Goal: Complete application form: Complete application form

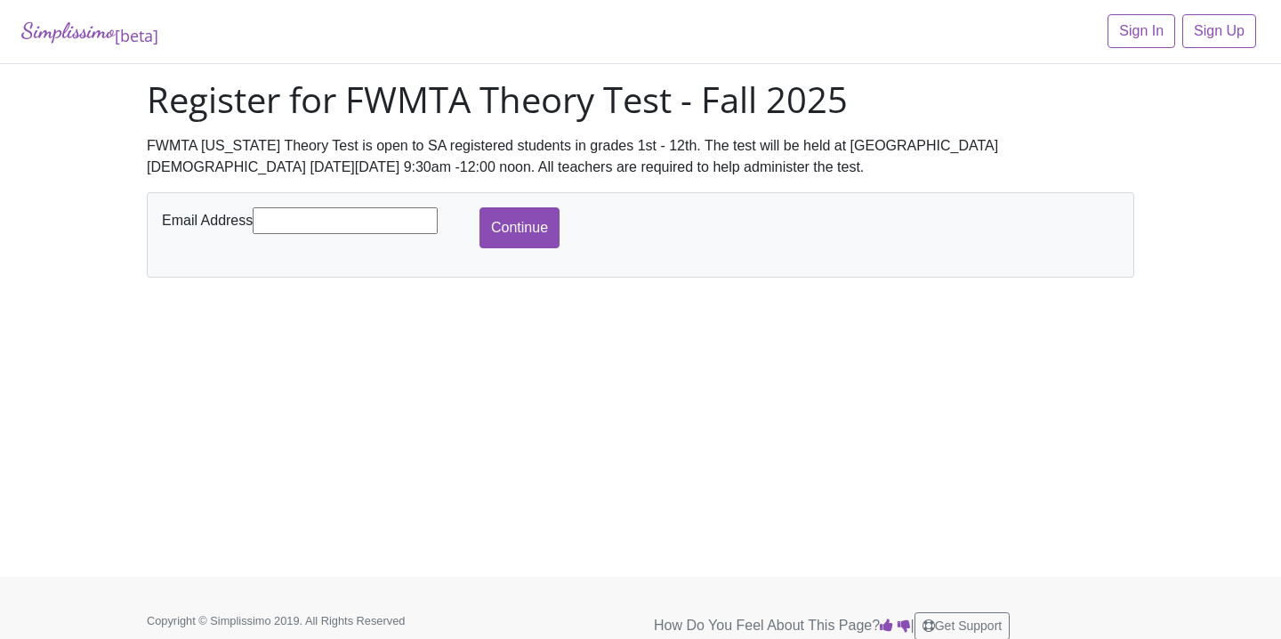
click at [343, 229] on input "text" at bounding box center [345, 220] width 185 height 27
type input "[PERSON_NAME][EMAIL_ADDRESS][DOMAIN_NAME]"
click at [519, 231] on input "Continue" at bounding box center [519, 227] width 80 height 41
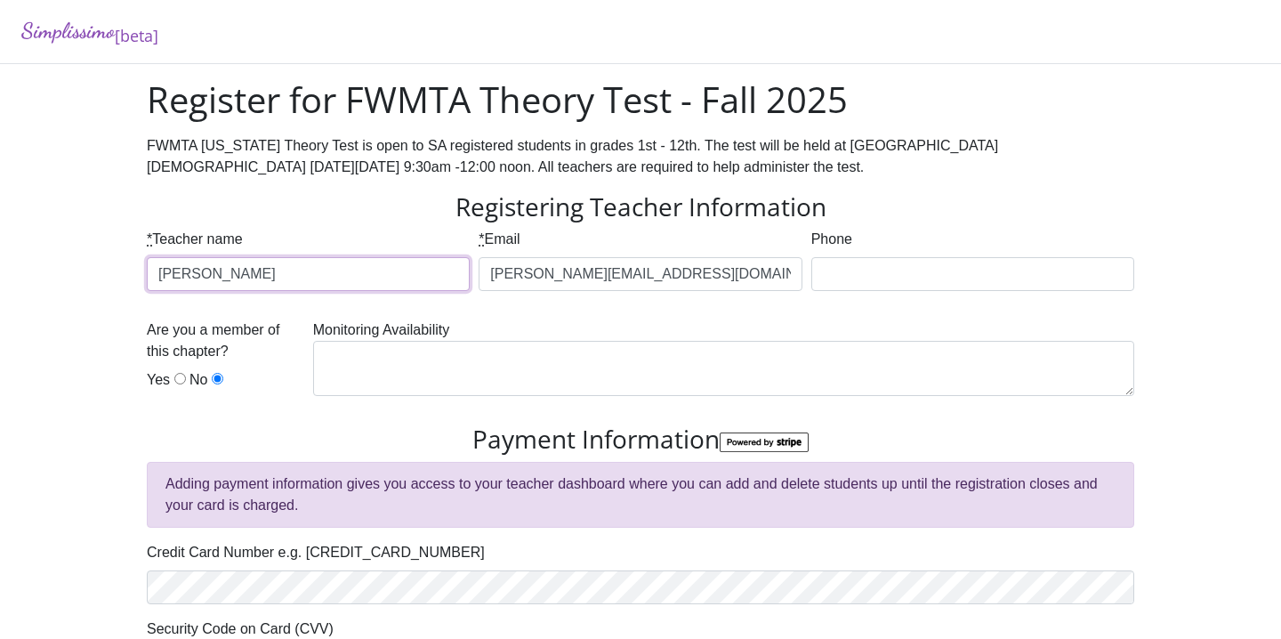
type input "Jiwoon Ha"
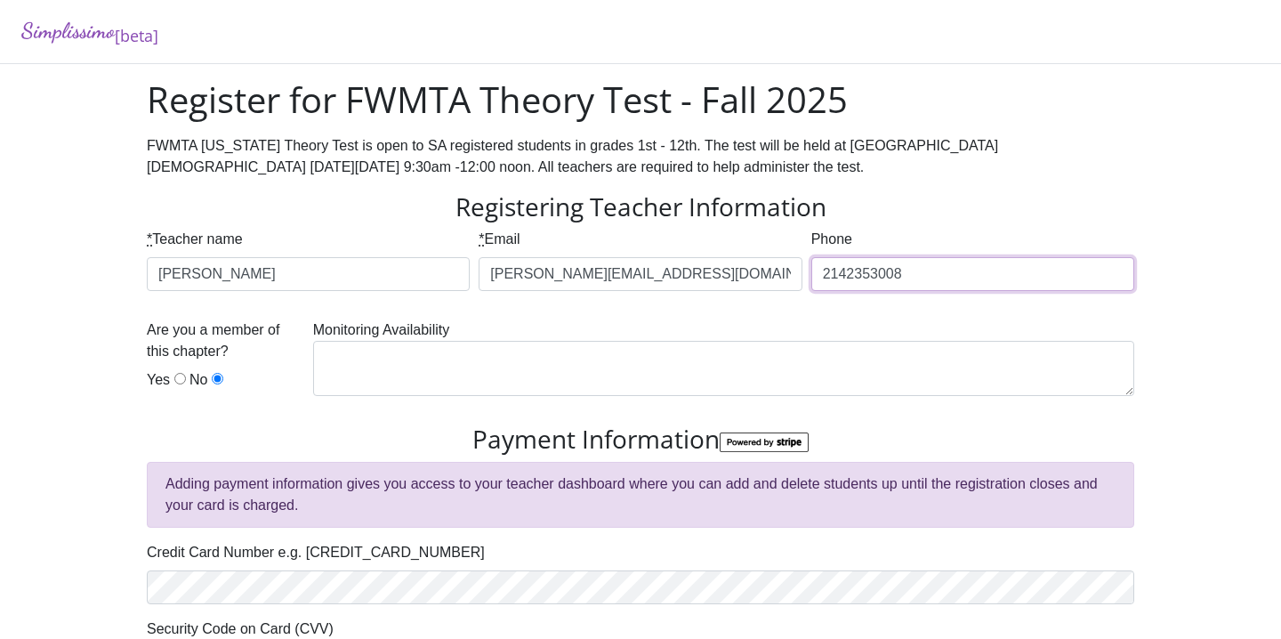
type input "2142353008"
click at [178, 382] on input "Yes" at bounding box center [180, 379] width 12 height 12
radio input "true"
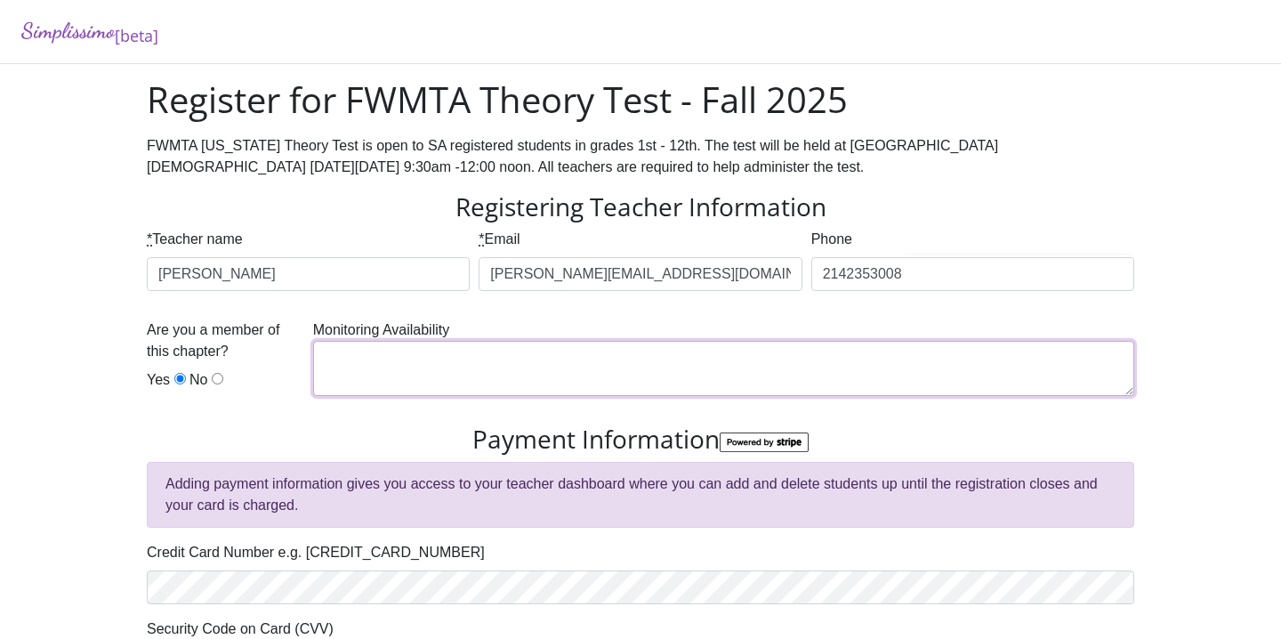
click at [424, 373] on textarea at bounding box center [723, 368] width 821 height 55
click at [522, 367] on textarea "make-up" at bounding box center [723, 368] width 821 height 55
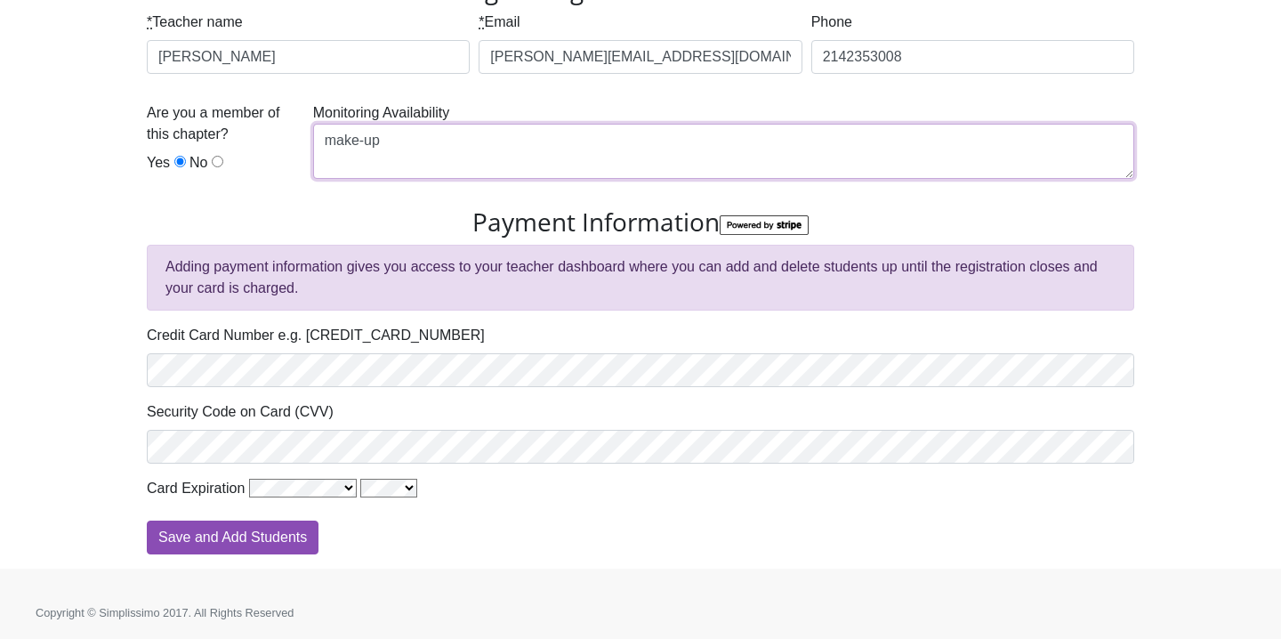
scroll to position [216, 0]
type textarea "make-up"
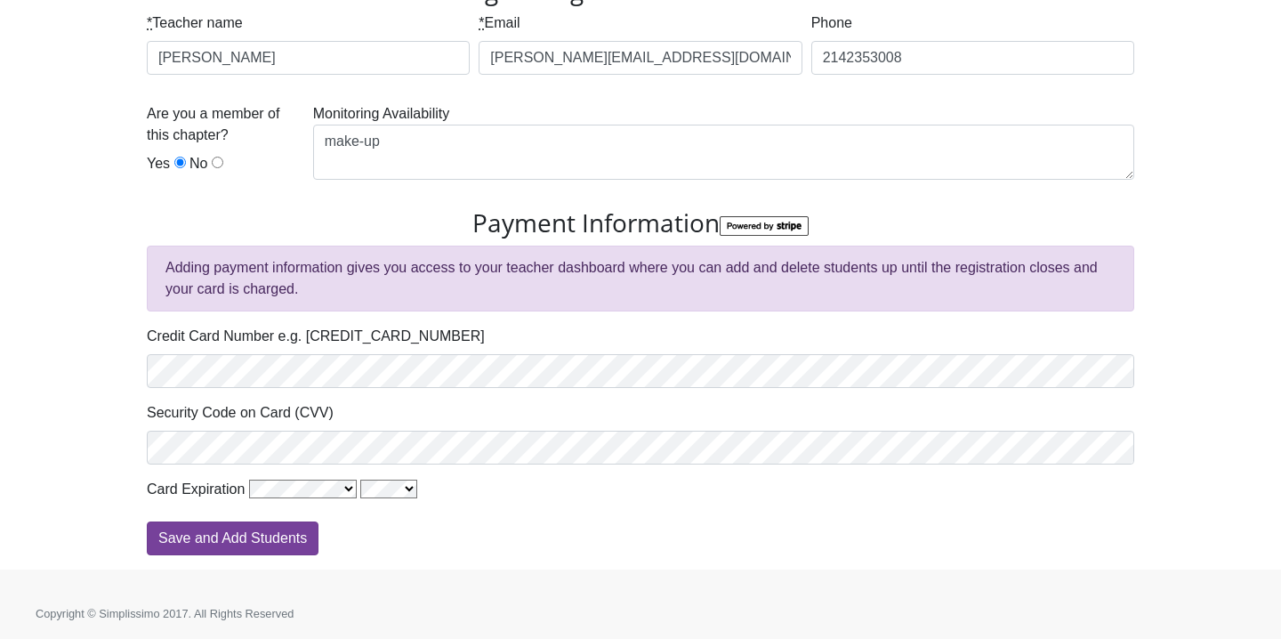
click at [240, 534] on input "Save and Add Students" at bounding box center [233, 538] width 172 height 34
type input "Processing"
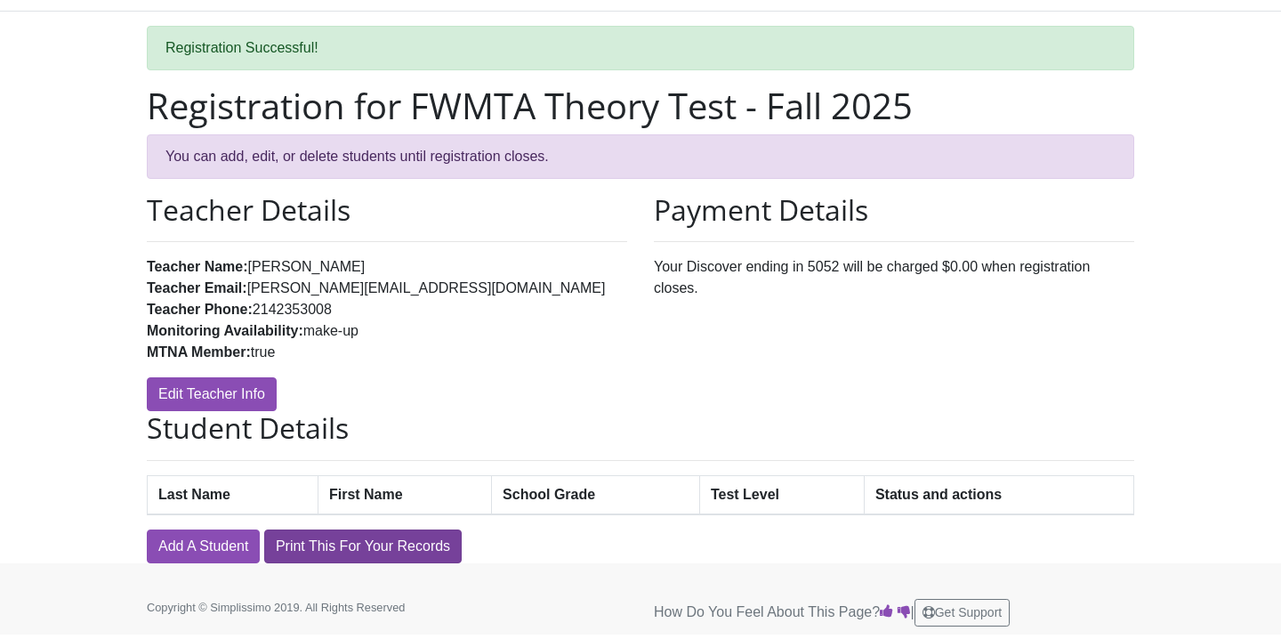
scroll to position [52, 0]
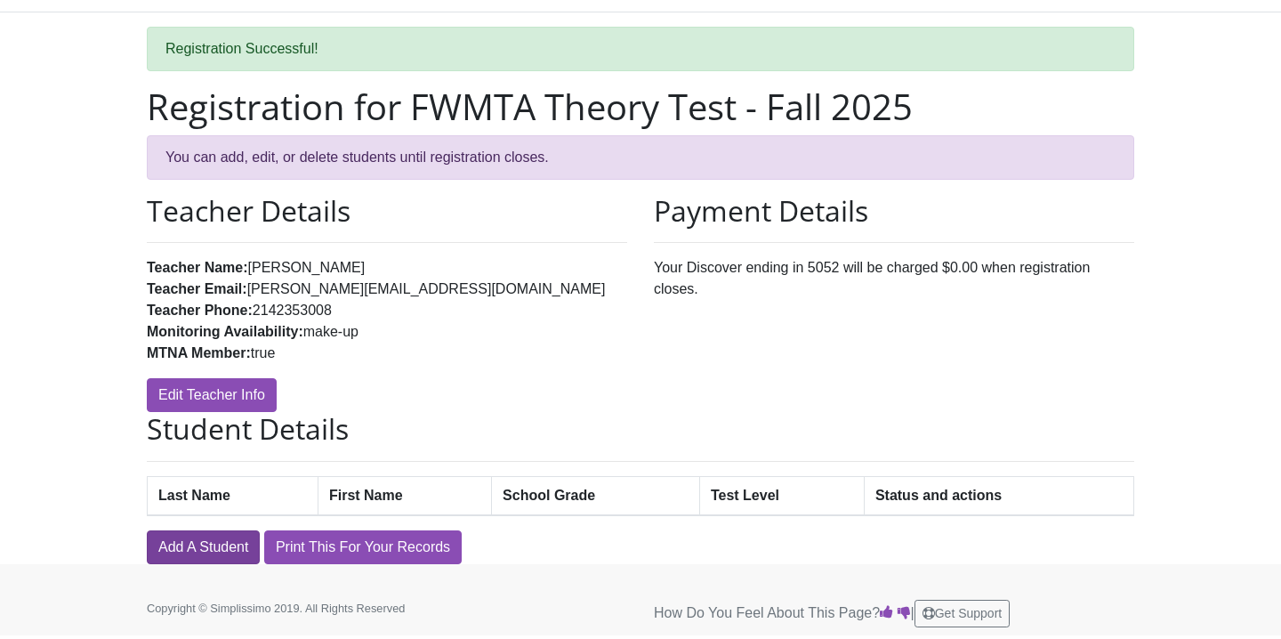
click at [204, 543] on link "Add A Student" at bounding box center [203, 547] width 113 height 34
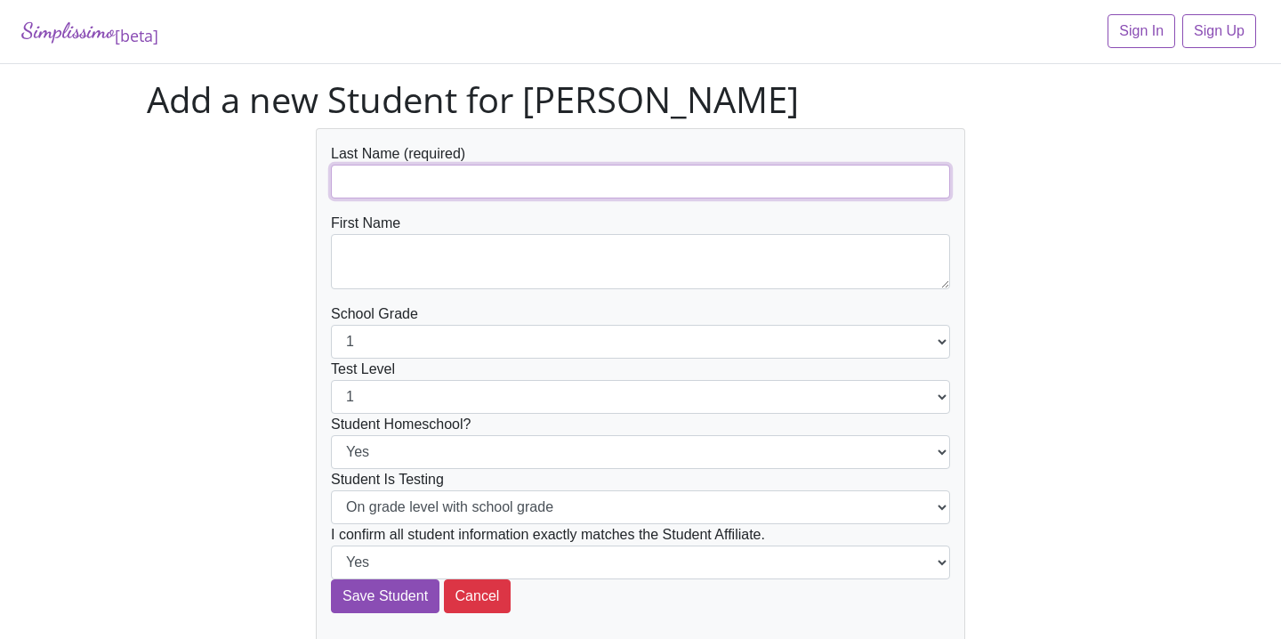
click at [432, 189] on input "text" at bounding box center [640, 182] width 619 height 34
drag, startPoint x: 466, startPoint y: 180, endPoint x: 397, endPoint y: 180, distance: 69.4
click at [397, 180] on input "London Burnside" at bounding box center [640, 182] width 619 height 34
drag, startPoint x: 342, startPoint y: 181, endPoint x: 390, endPoint y: 181, distance: 48.0
click at [390, 181] on input "LondonBurnside" at bounding box center [640, 182] width 619 height 34
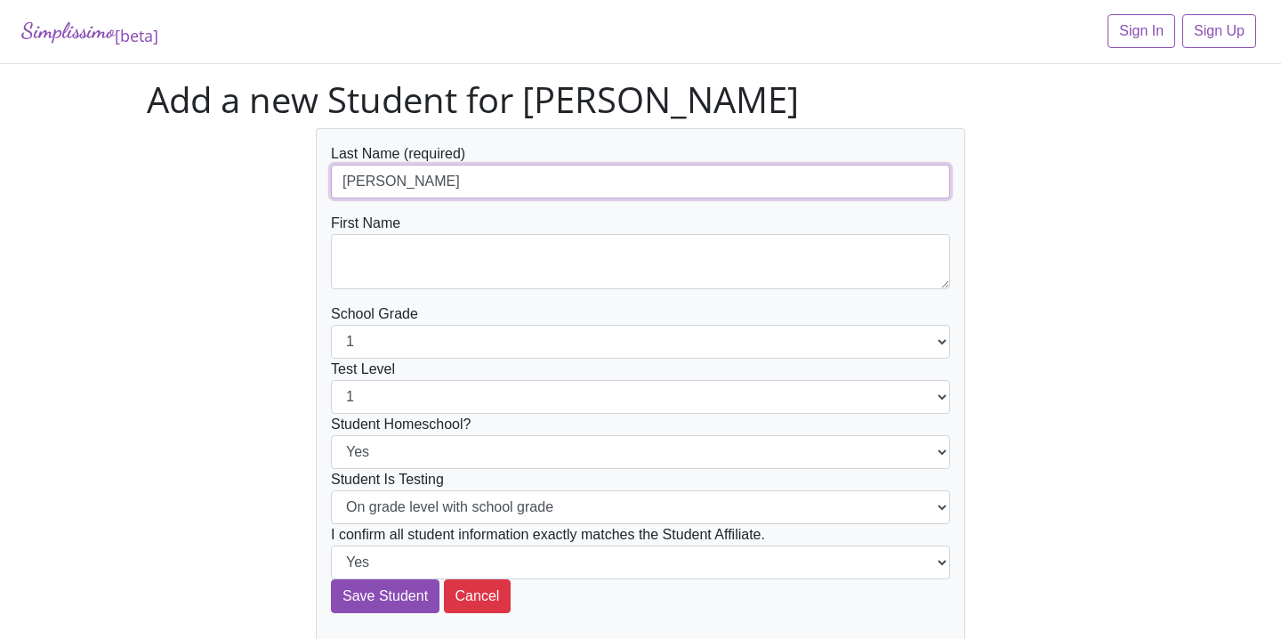
type input "Burnside"
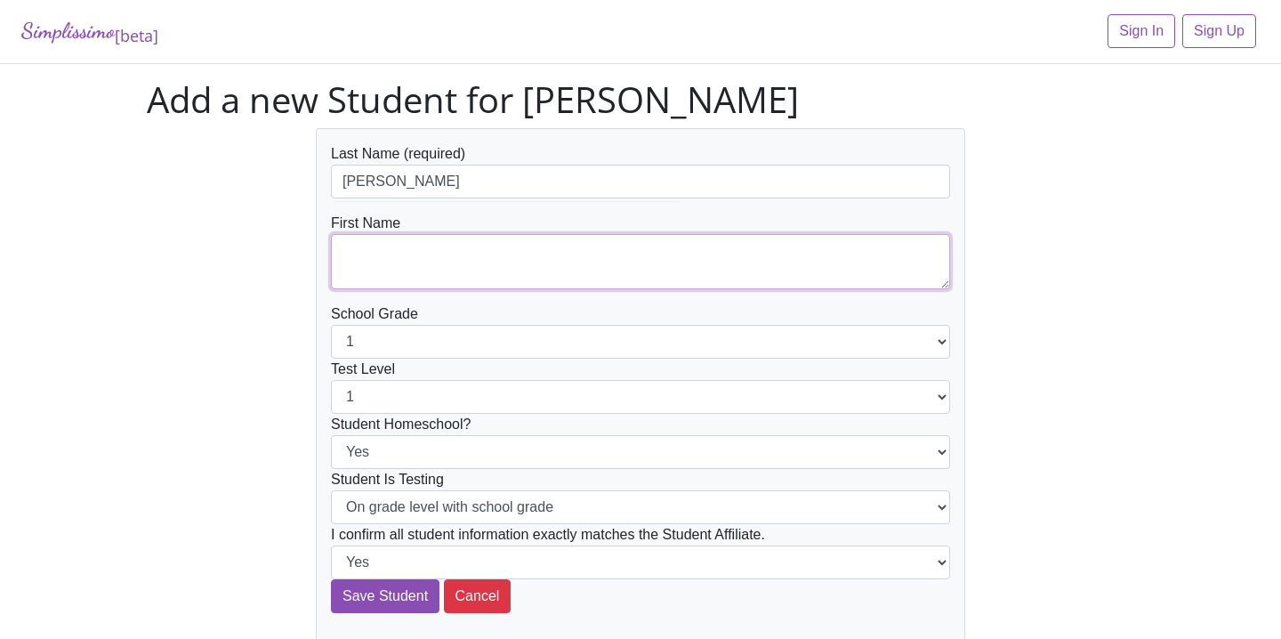
click at [390, 268] on textarea at bounding box center [640, 261] width 619 height 55
paste textarea "London"
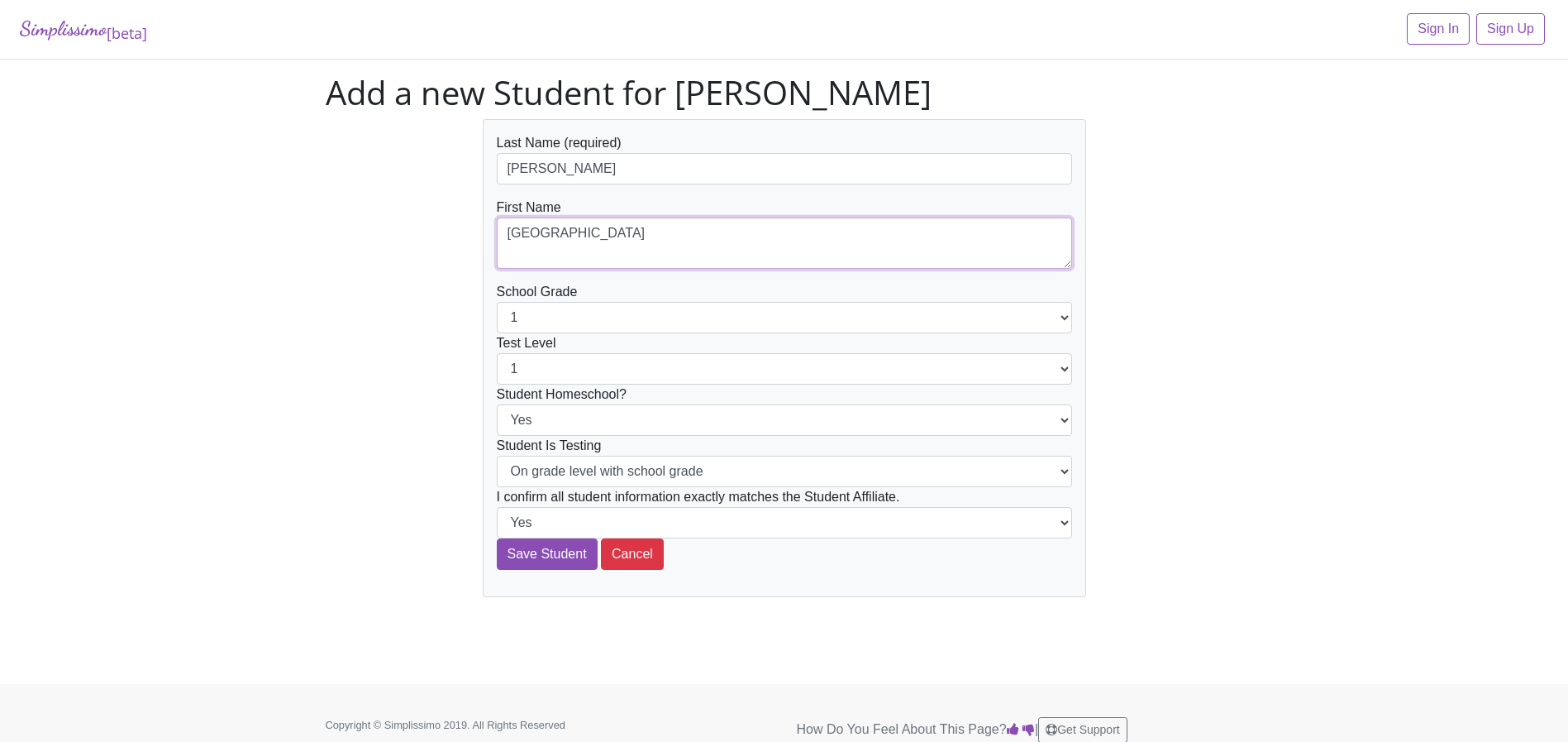
type textarea "London"
select select "2"
drag, startPoint x: 572, startPoint y: 166, endPoint x: 444, endPoint y: 163, distance: 128.0
click at [441, 164] on div "Last Name (required) Burnside First Name London School Grade 1 2 3 4 5 6 7 8 9 …" at bounding box center [784, 358] width 942 height 478
drag, startPoint x: 444, startPoint y: 163, endPoint x: 615, endPoint y: 168, distance: 171.1
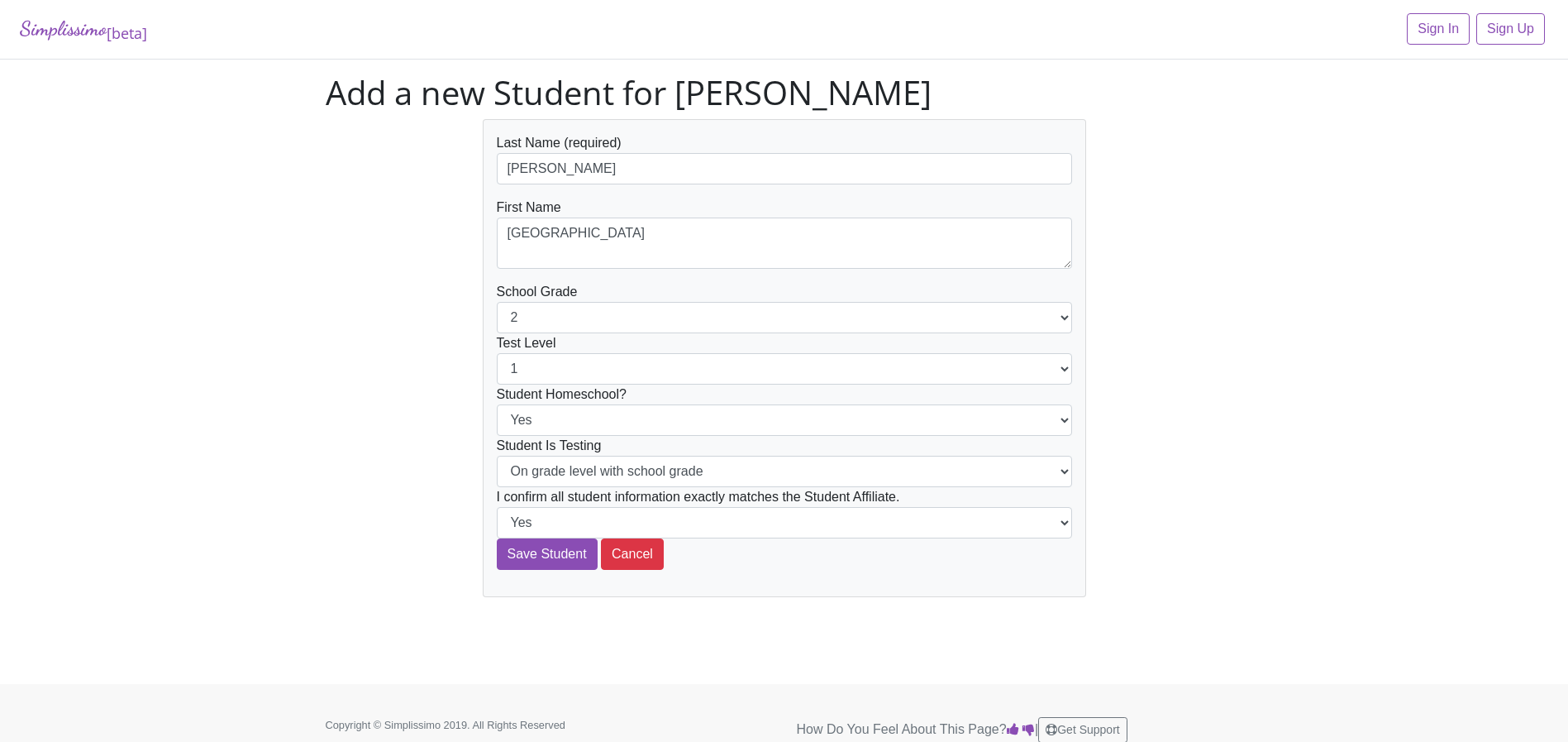
click at [615, 168] on input "Burnside" at bounding box center [784, 169] width 575 height 32
paste input "Daniel Doyl"
drag, startPoint x: 549, startPoint y: 168, endPoint x: 490, endPoint y: 163, distance: 59.2
click at [490, 164] on div "Last Name (required) Daniel Doyle First Name London School Grade 1 2 3 4 5 6 7 …" at bounding box center [784, 358] width 603 height 478
type input "[PERSON_NAME]"
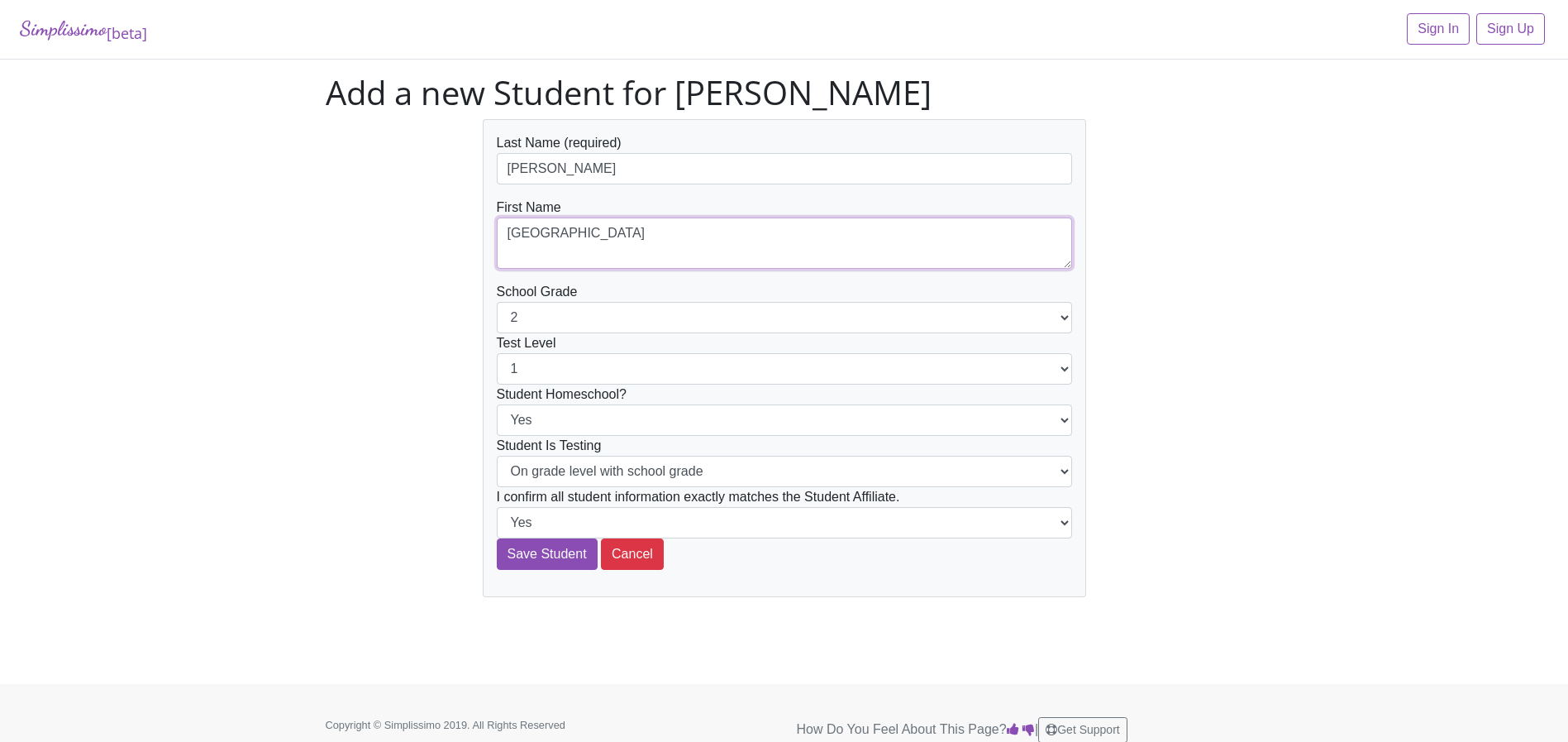
drag, startPoint x: 572, startPoint y: 235, endPoint x: 460, endPoint y: 216, distance: 113.6
click at [460, 219] on div "Last Name (required) Doyle First Name London School Grade 1 2 3 4 5 6 7 8 9 10 …" at bounding box center [784, 358] width 942 height 478
paste textarea "[PERSON_NAME]"
type textarea "[PERSON_NAME]"
select select "8"
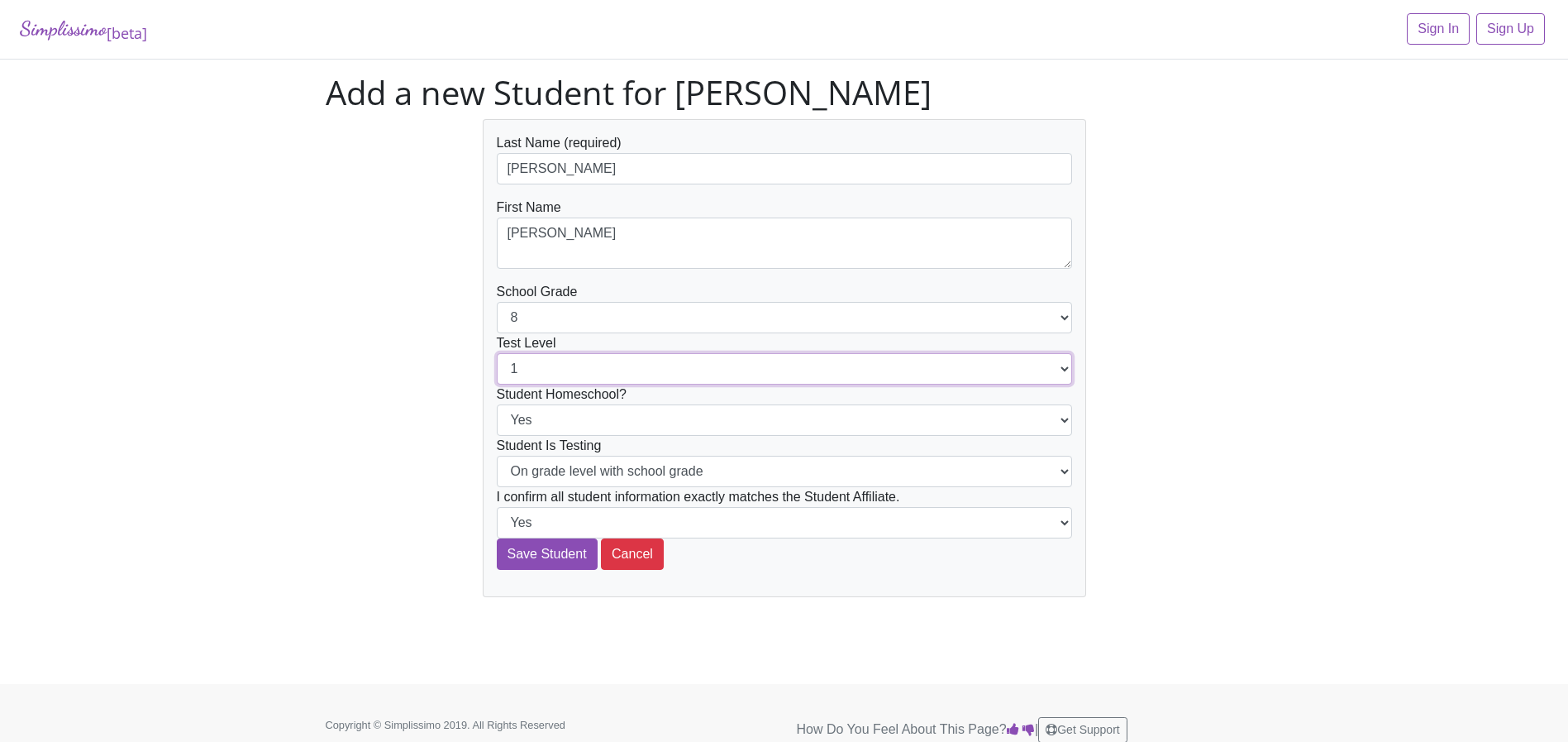
select select "8"
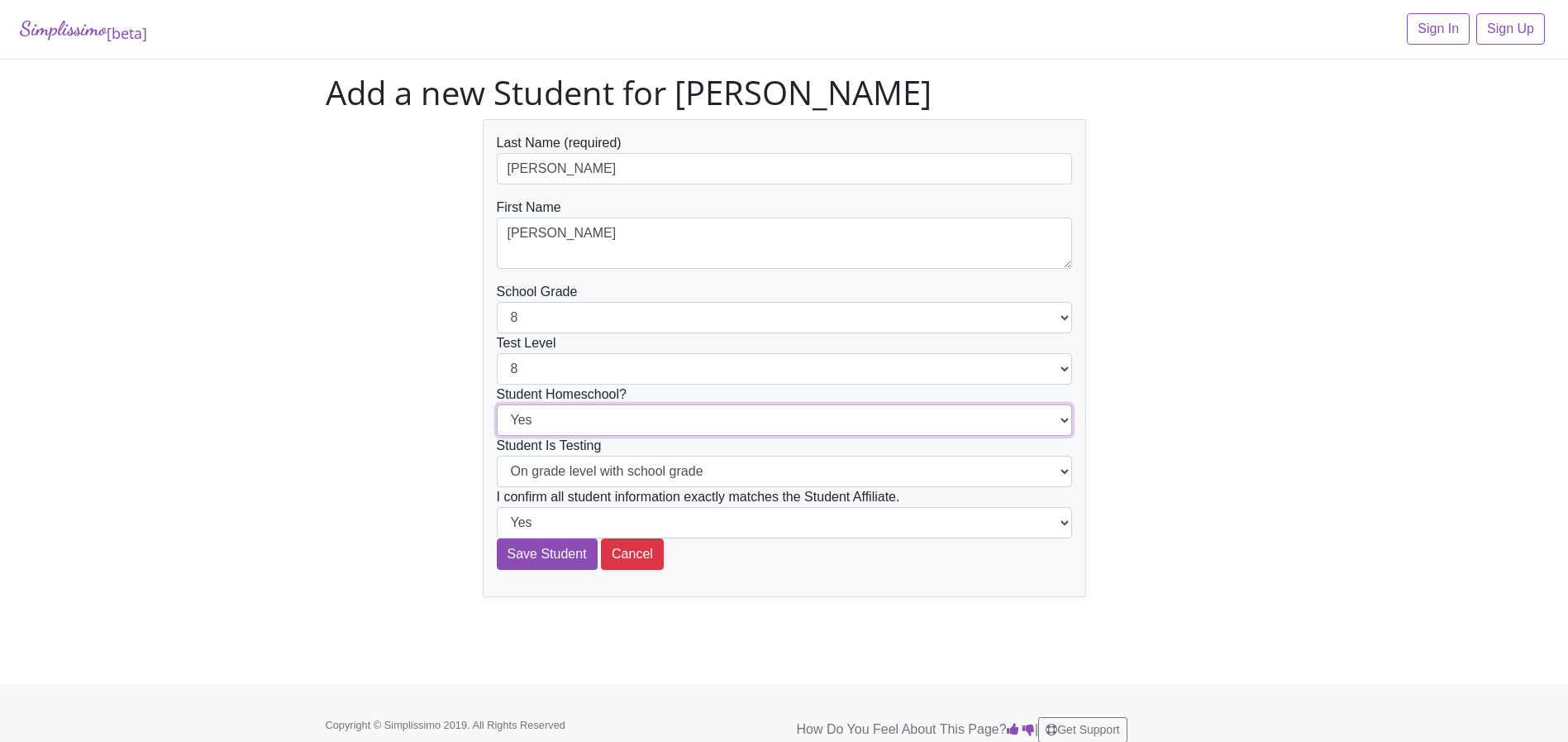
select select "No"
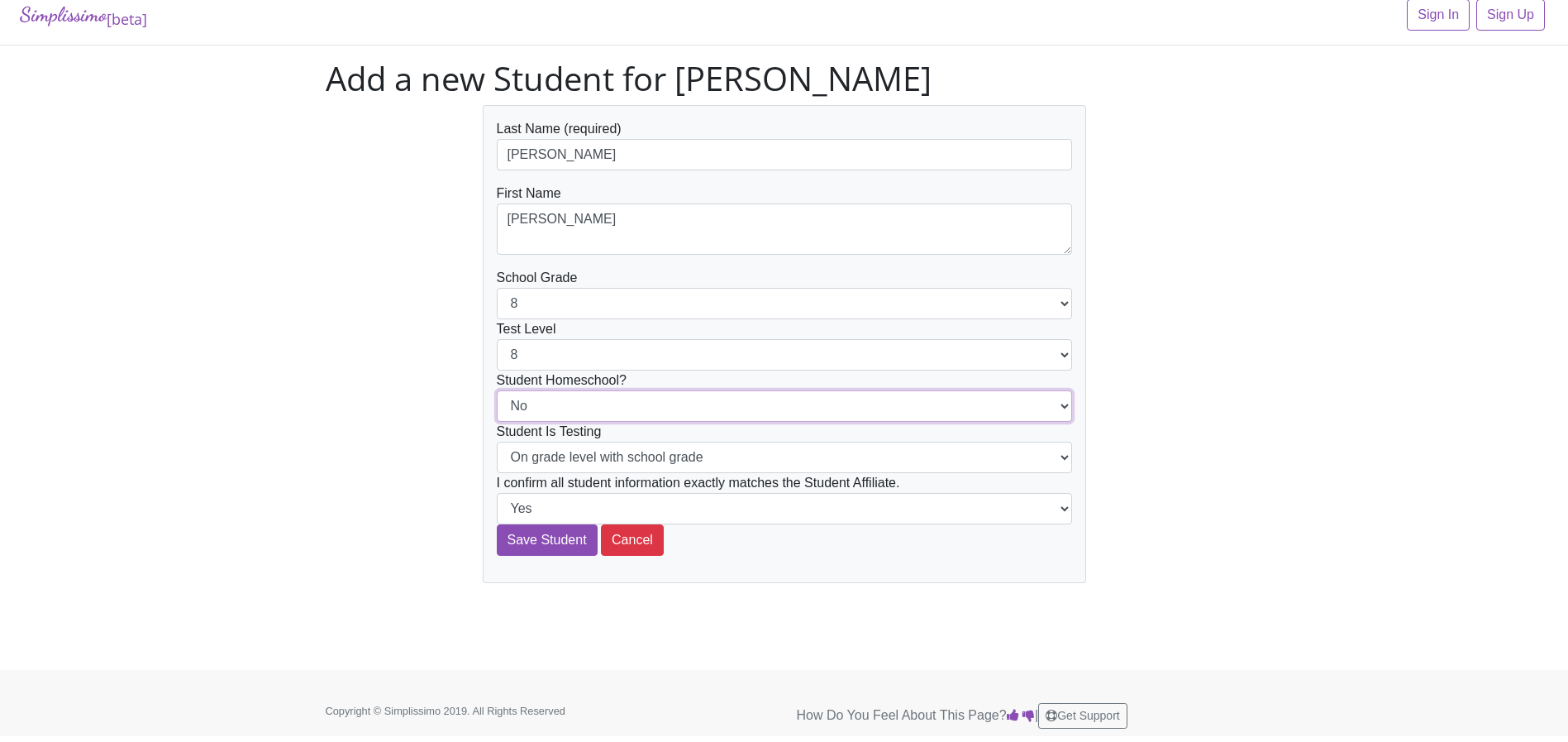
scroll to position [14, 0]
click at [535, 542] on input "Save Student" at bounding box center [547, 540] width 101 height 32
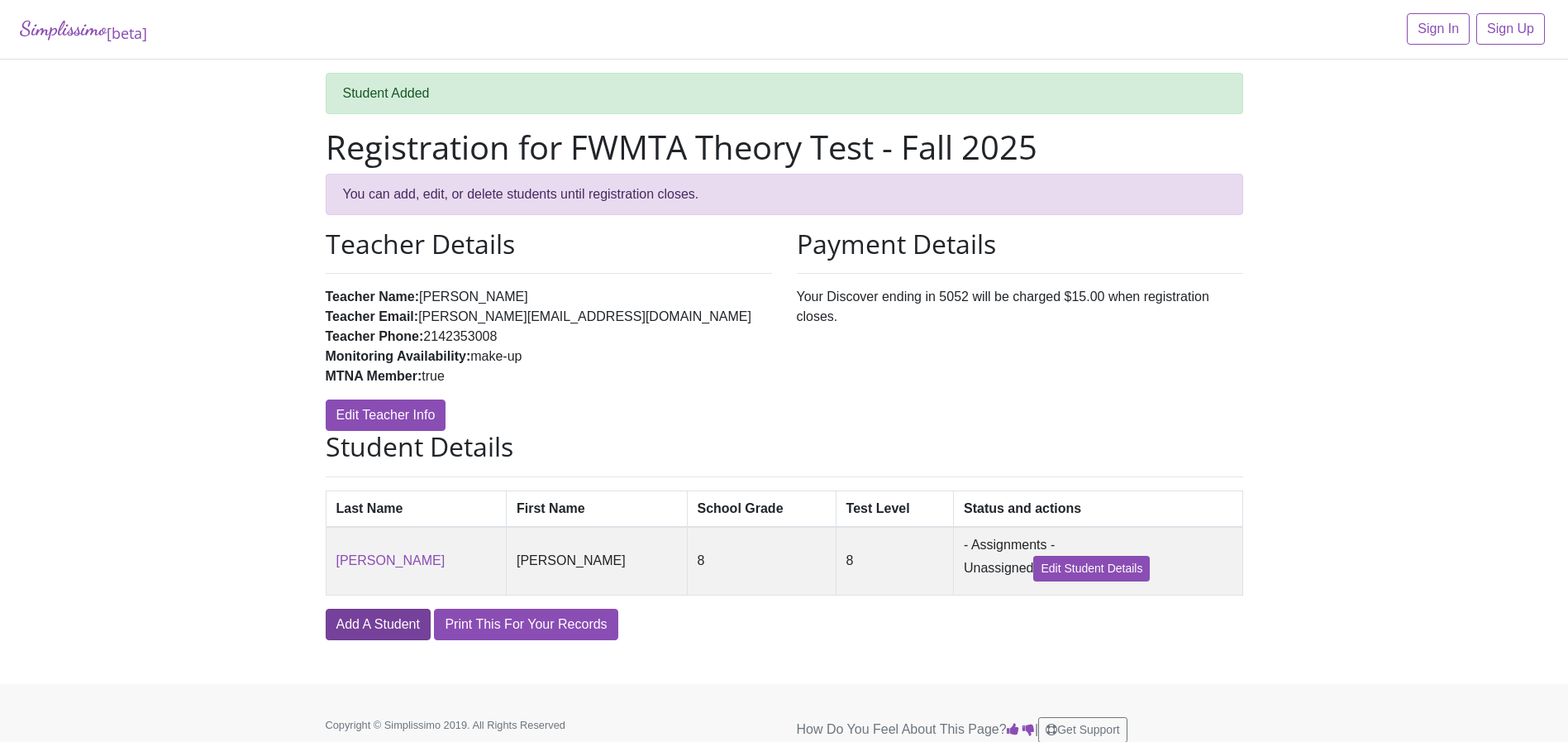
click at [409, 624] on link "Add A Student" at bounding box center [377, 625] width 105 height 32
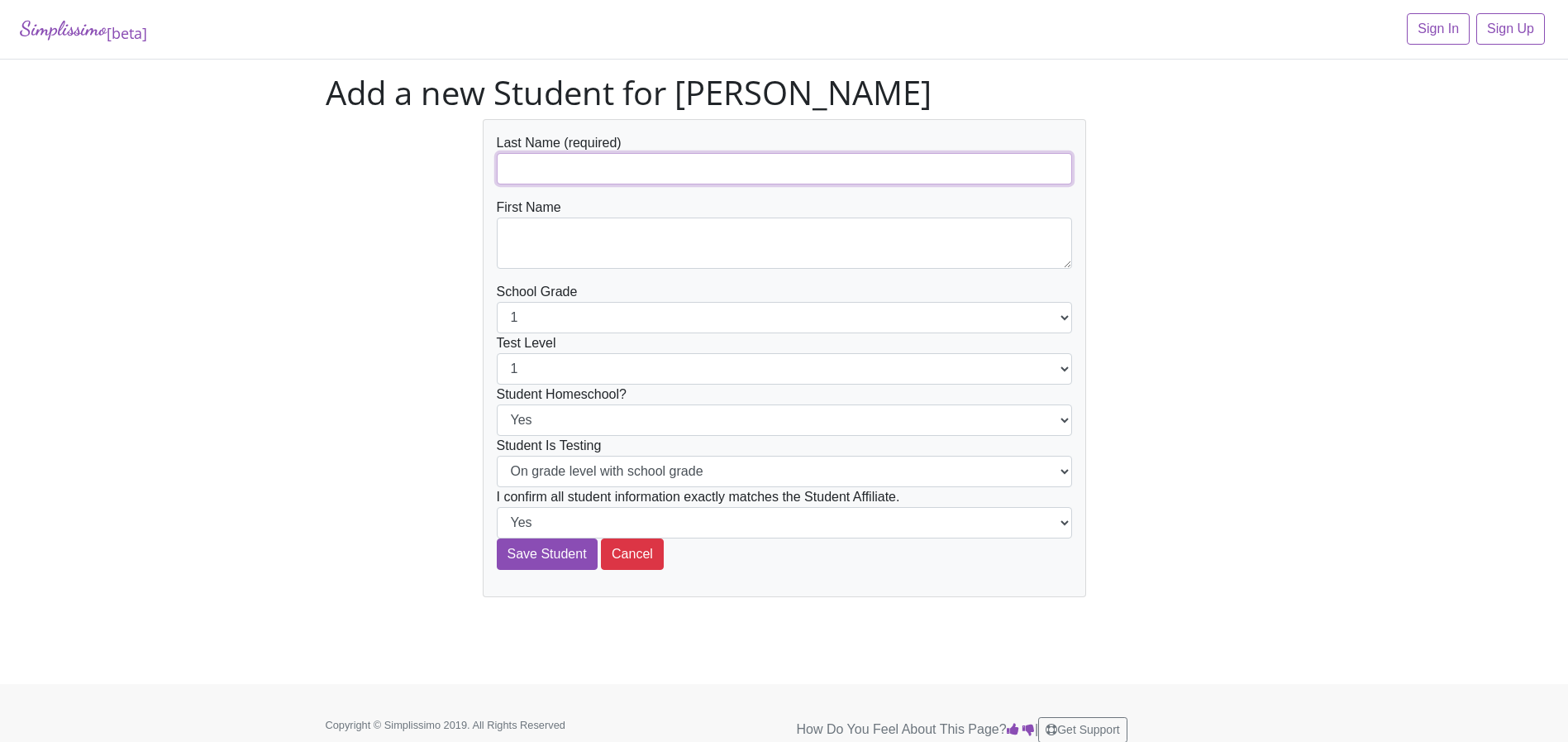
click at [549, 170] on input "text" at bounding box center [784, 169] width 575 height 32
paste input "Trinity McDonald"
drag, startPoint x: 547, startPoint y: 169, endPoint x: 486, endPoint y: 166, distance: 61.1
click at [490, 167] on div "Last Name (required) Trinity McDonald First Name School Grade 1 2 3 4 5 6 7 8 9…" at bounding box center [784, 358] width 603 height 478
type input "McDonald"
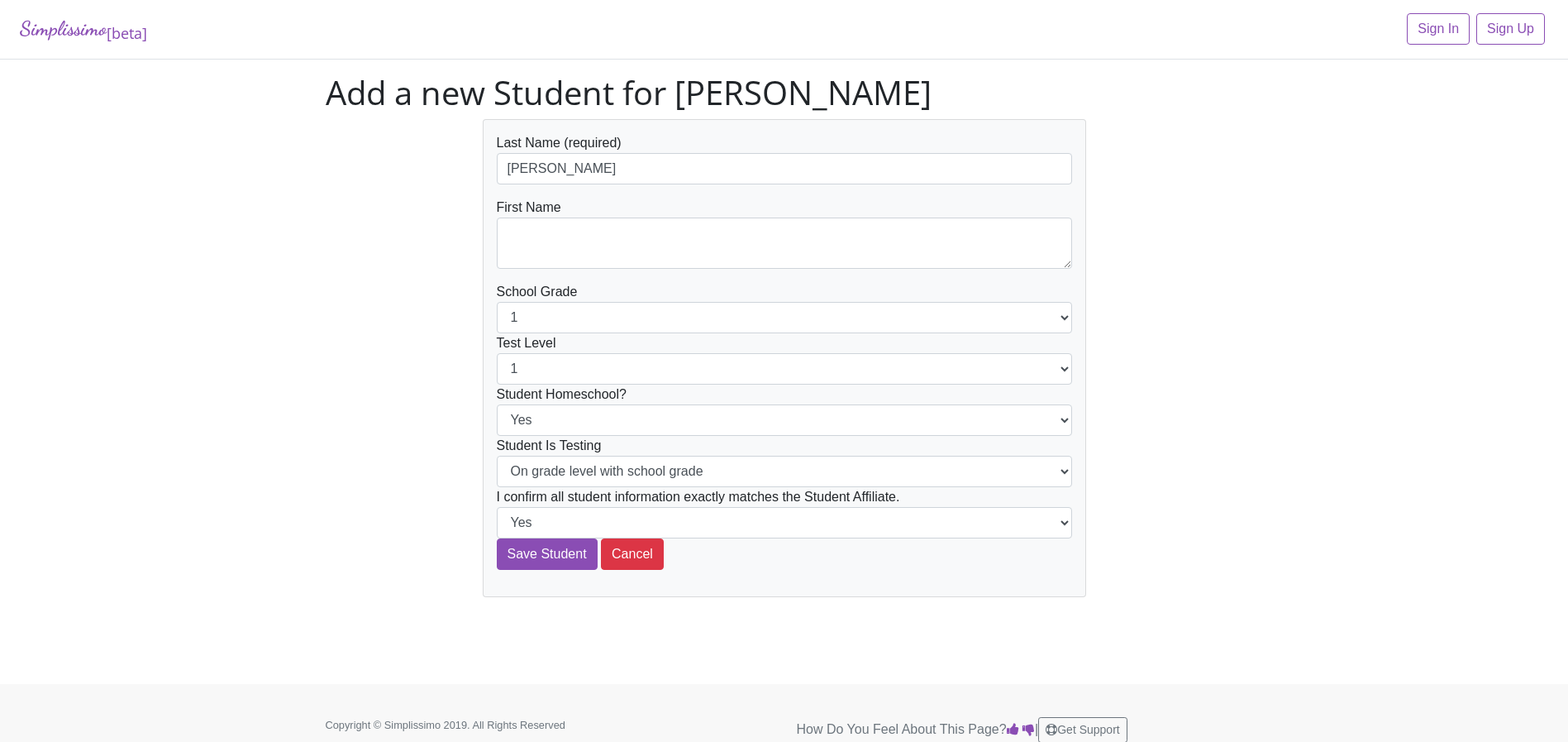
click at [547, 211] on div "First Name" at bounding box center [784, 233] width 575 height 71
click at [548, 226] on textarea at bounding box center [784, 243] width 575 height 51
paste textarea "Trinity"
type textarea "Trinity"
select select "7"
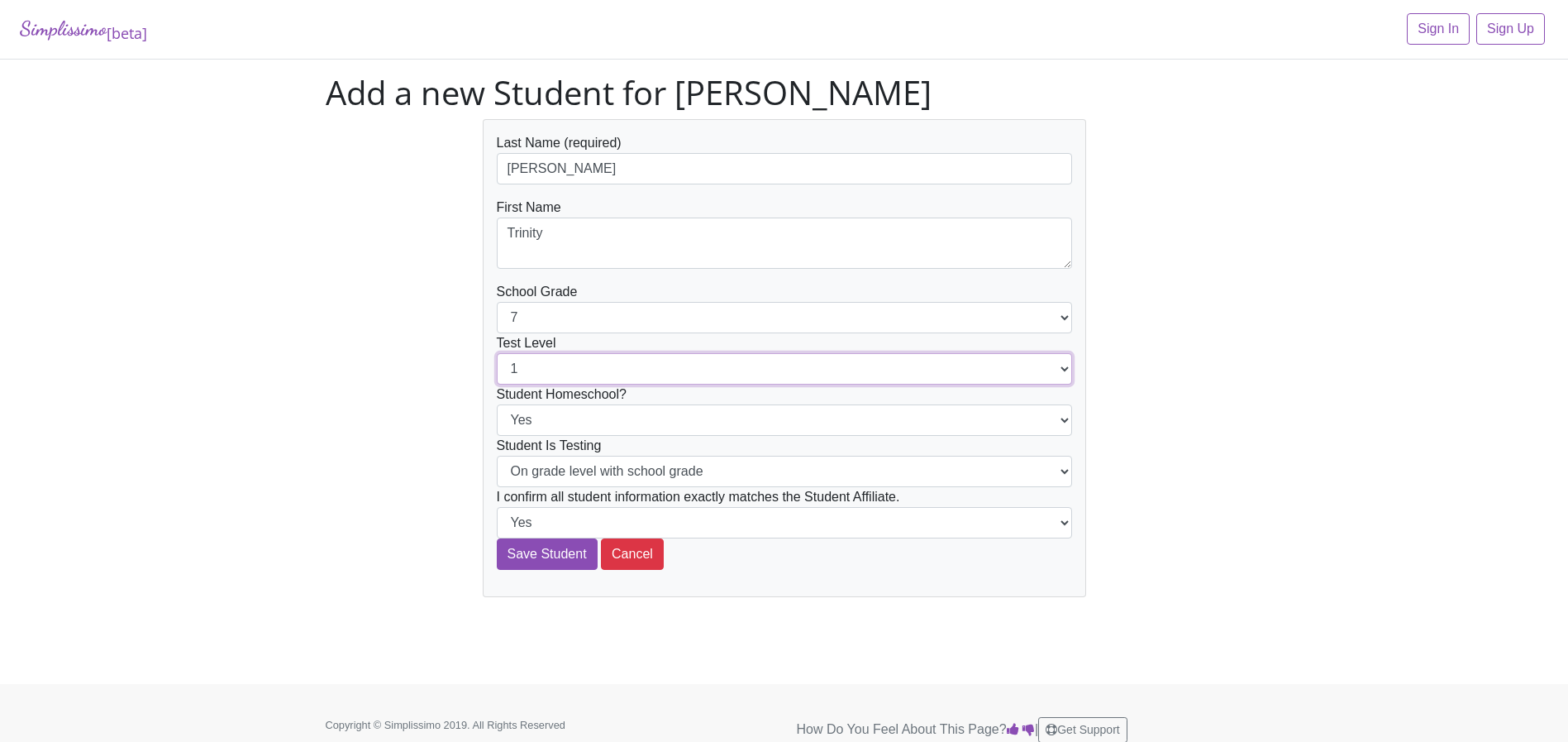
select select "7"
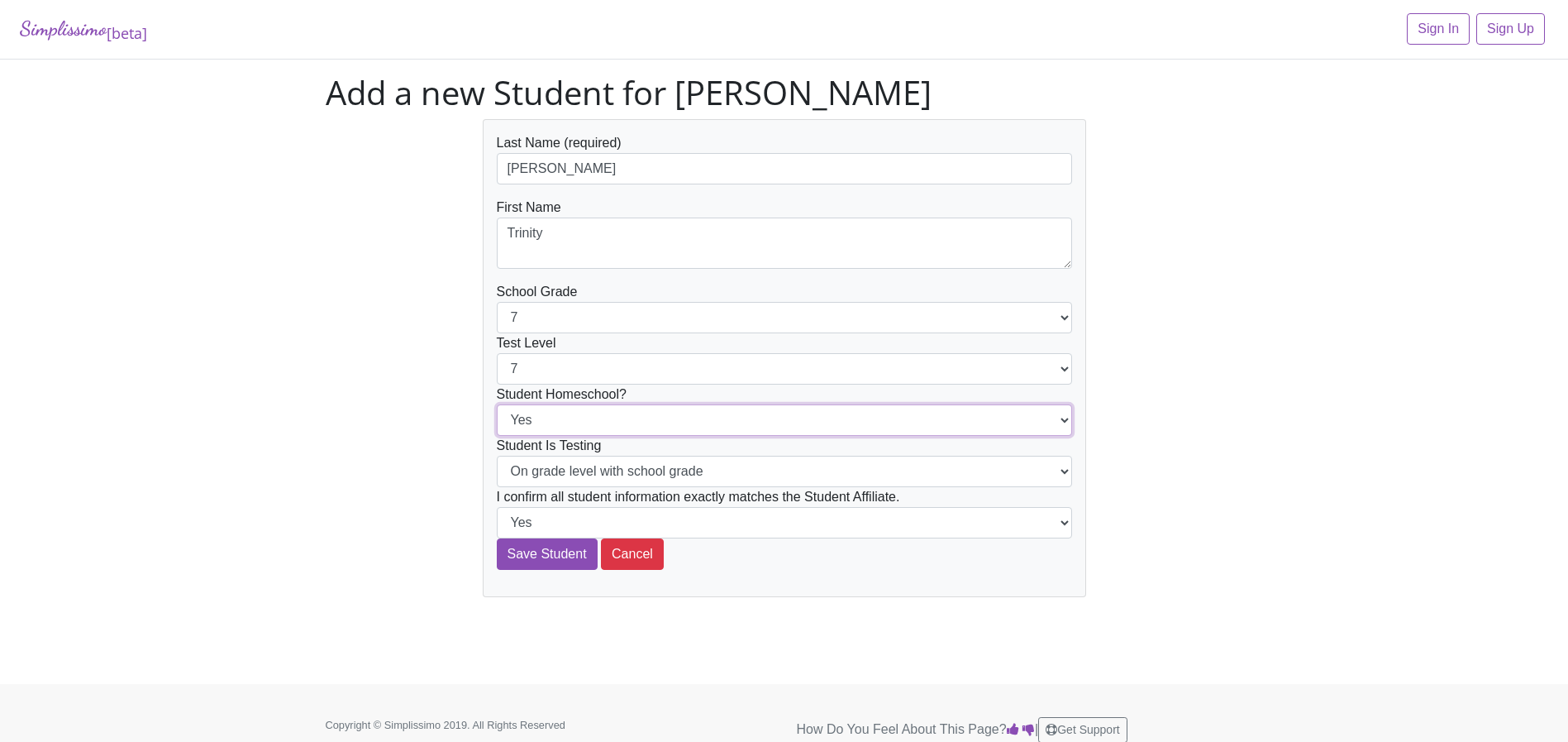
select select "No"
click at [582, 551] on input "Save Student" at bounding box center [547, 554] width 101 height 32
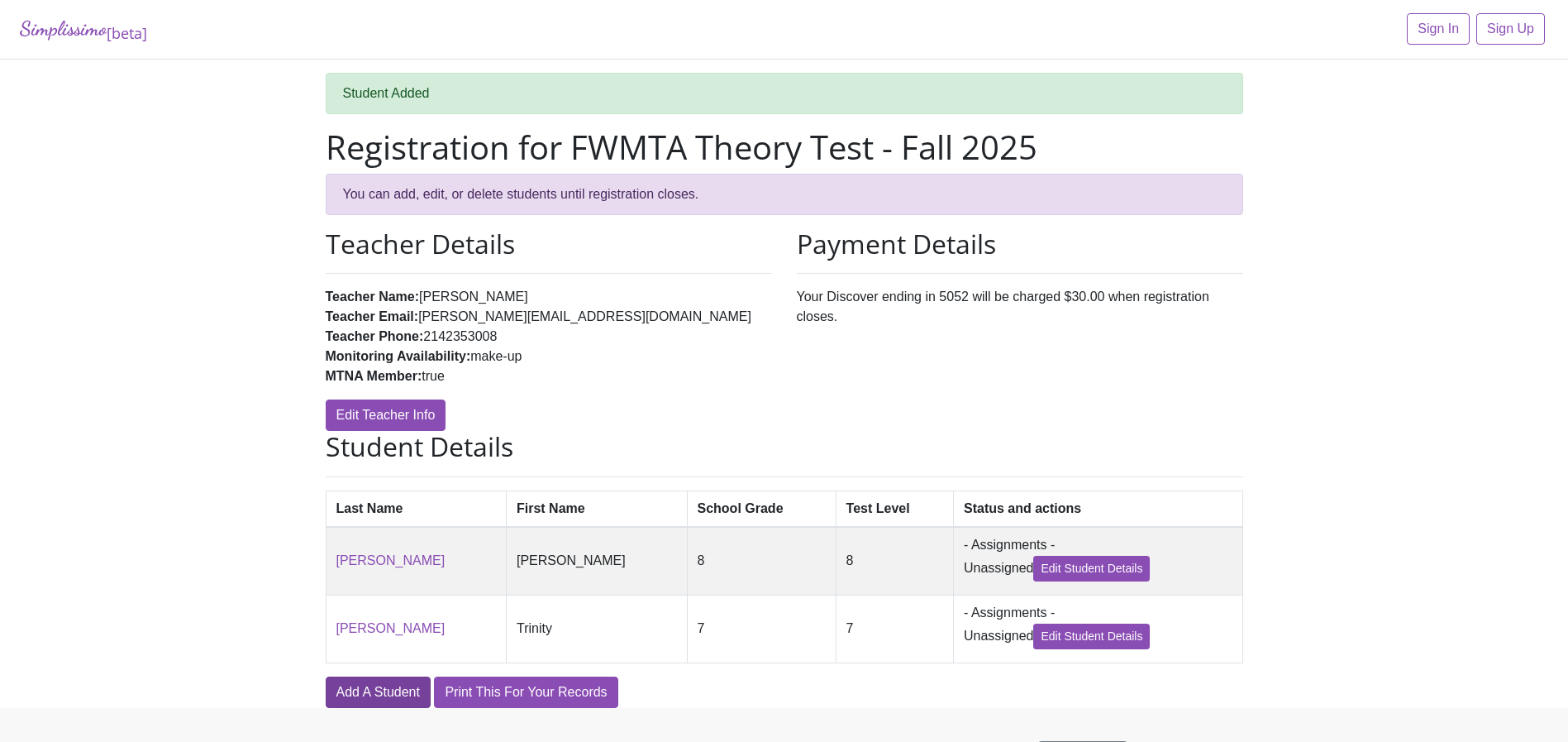
click at [385, 696] on link "Add A Student" at bounding box center [377, 693] width 105 height 32
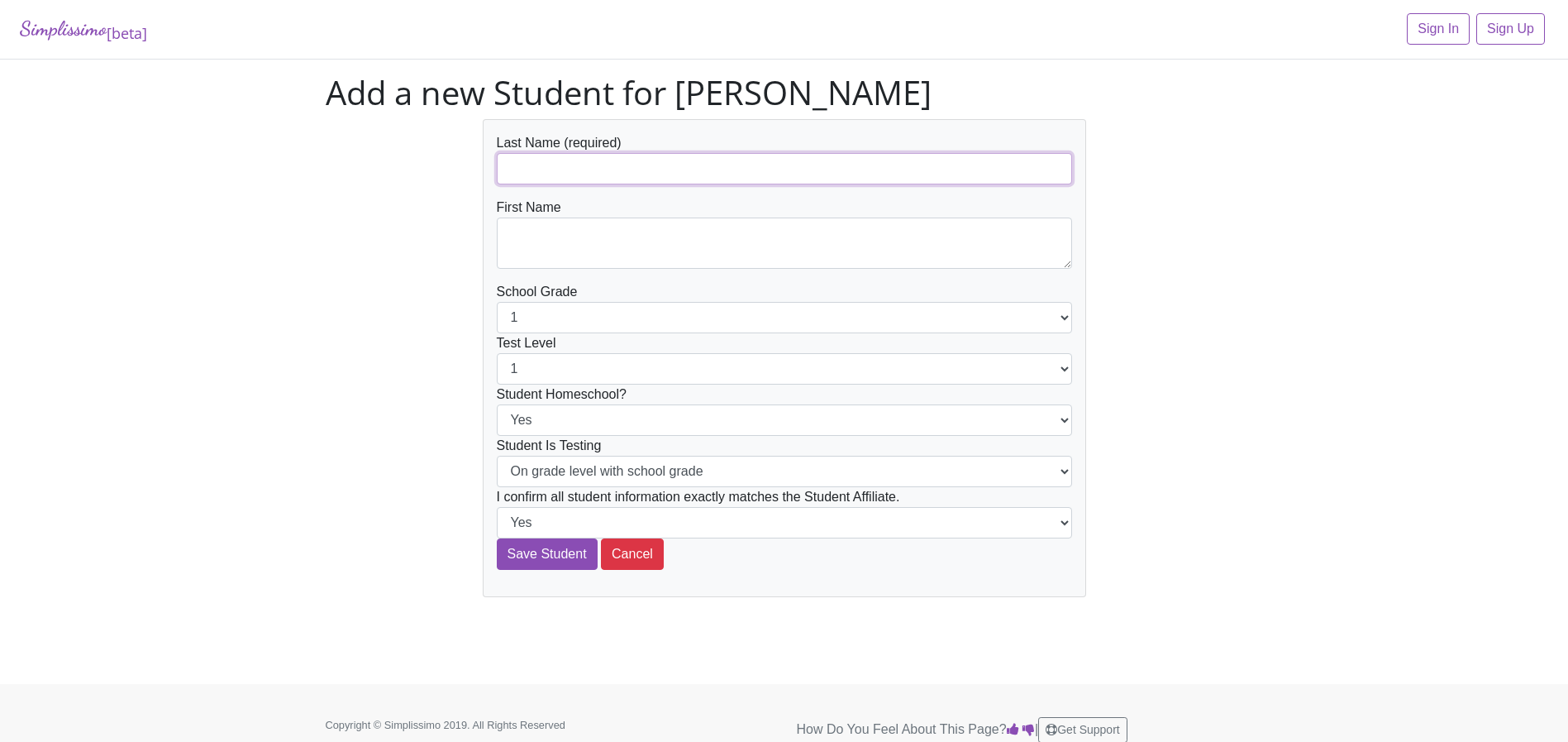
click at [536, 173] on input "text" at bounding box center [784, 169] width 575 height 32
paste input "Aimeken Ashim"
drag, startPoint x: 563, startPoint y: 172, endPoint x: 423, endPoint y: 169, distance: 140.0
click at [428, 169] on div "Last Name (required) Aimeken Ashim First Name School Grade 1 2 3 4 5 6 7 8 9 10…" at bounding box center [784, 358] width 942 height 478
type input "[PERSON_NAME]"
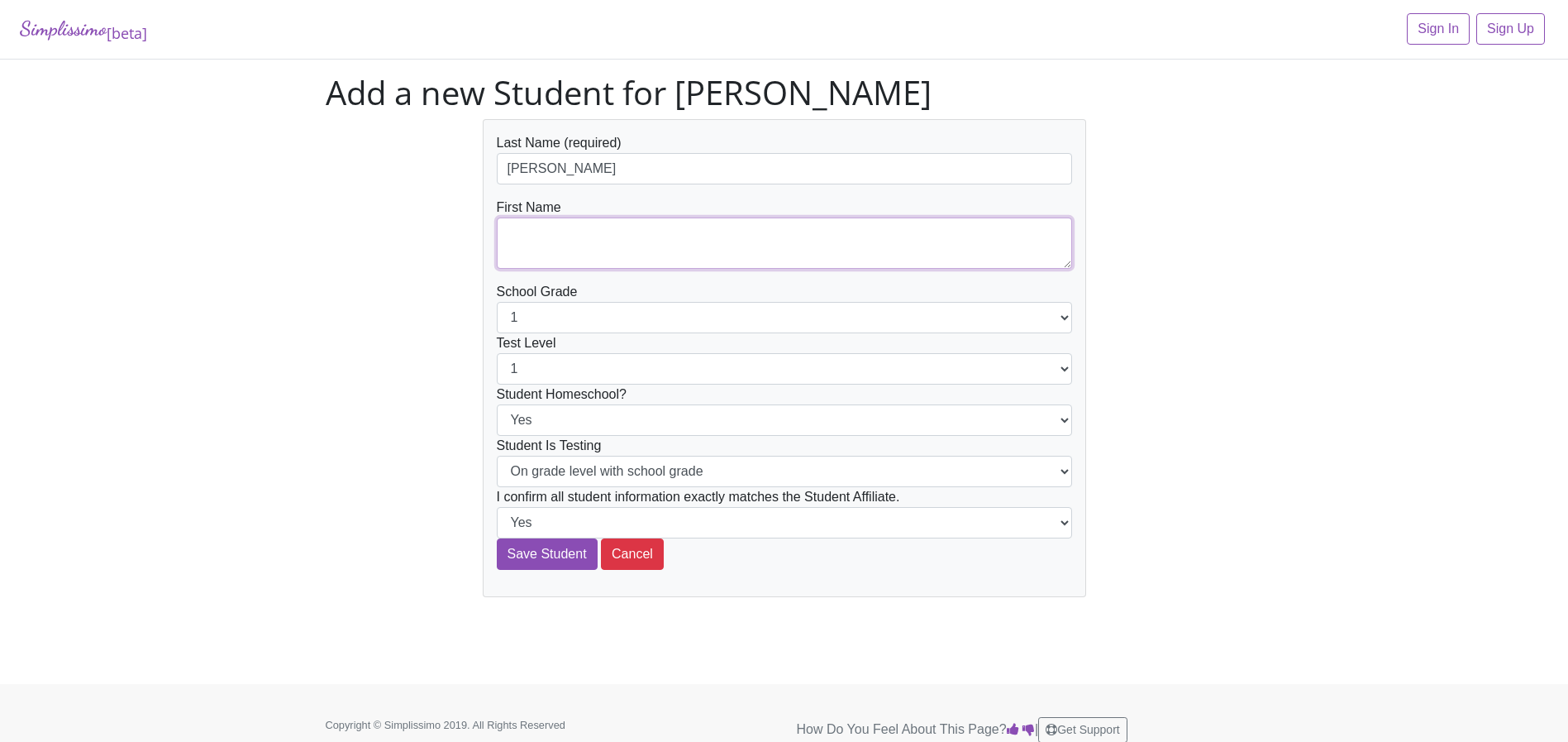
click at [516, 231] on textarea at bounding box center [784, 243] width 575 height 51
paste textarea "Aimeken"
type textarea "Aimeken"
select select "2"
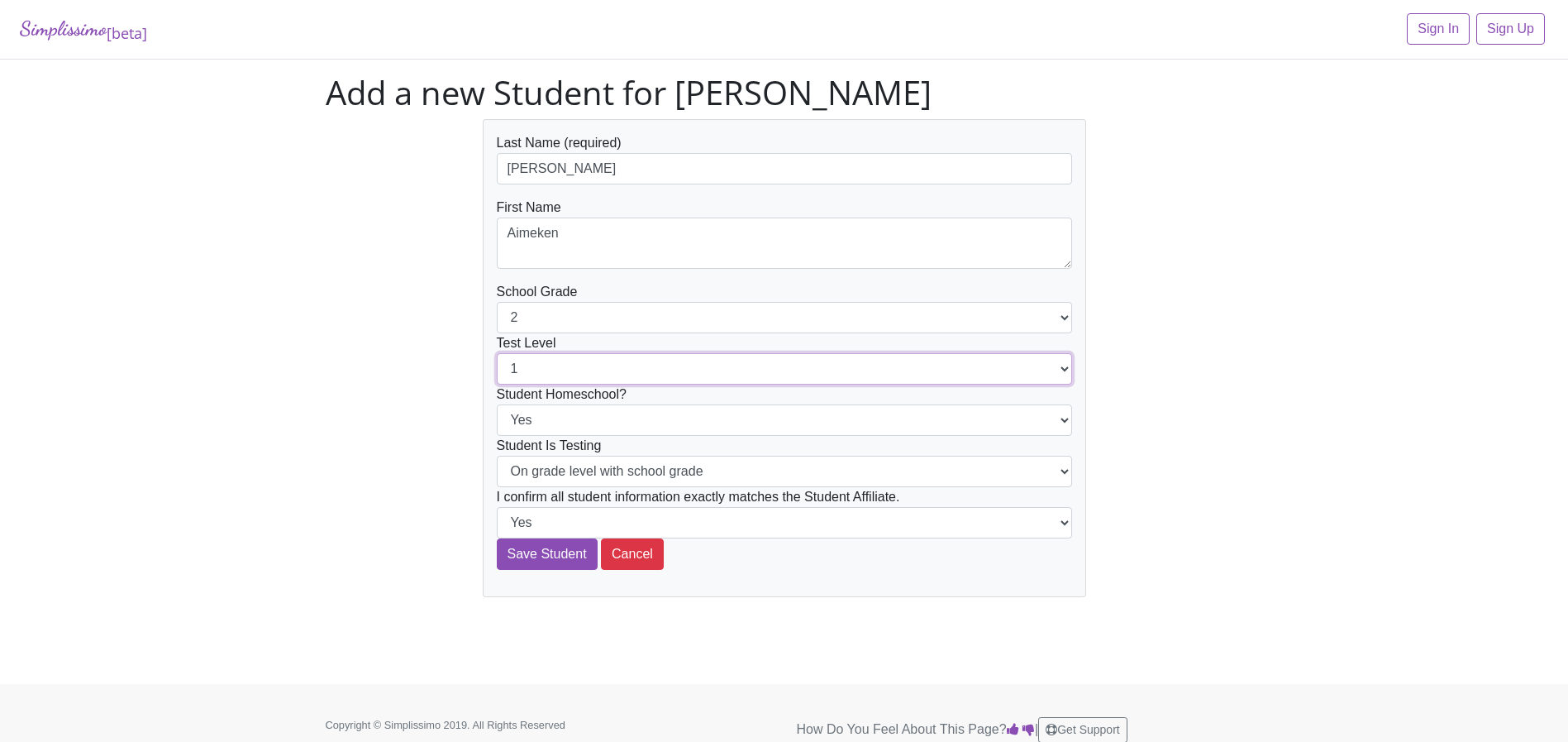
select select "2"
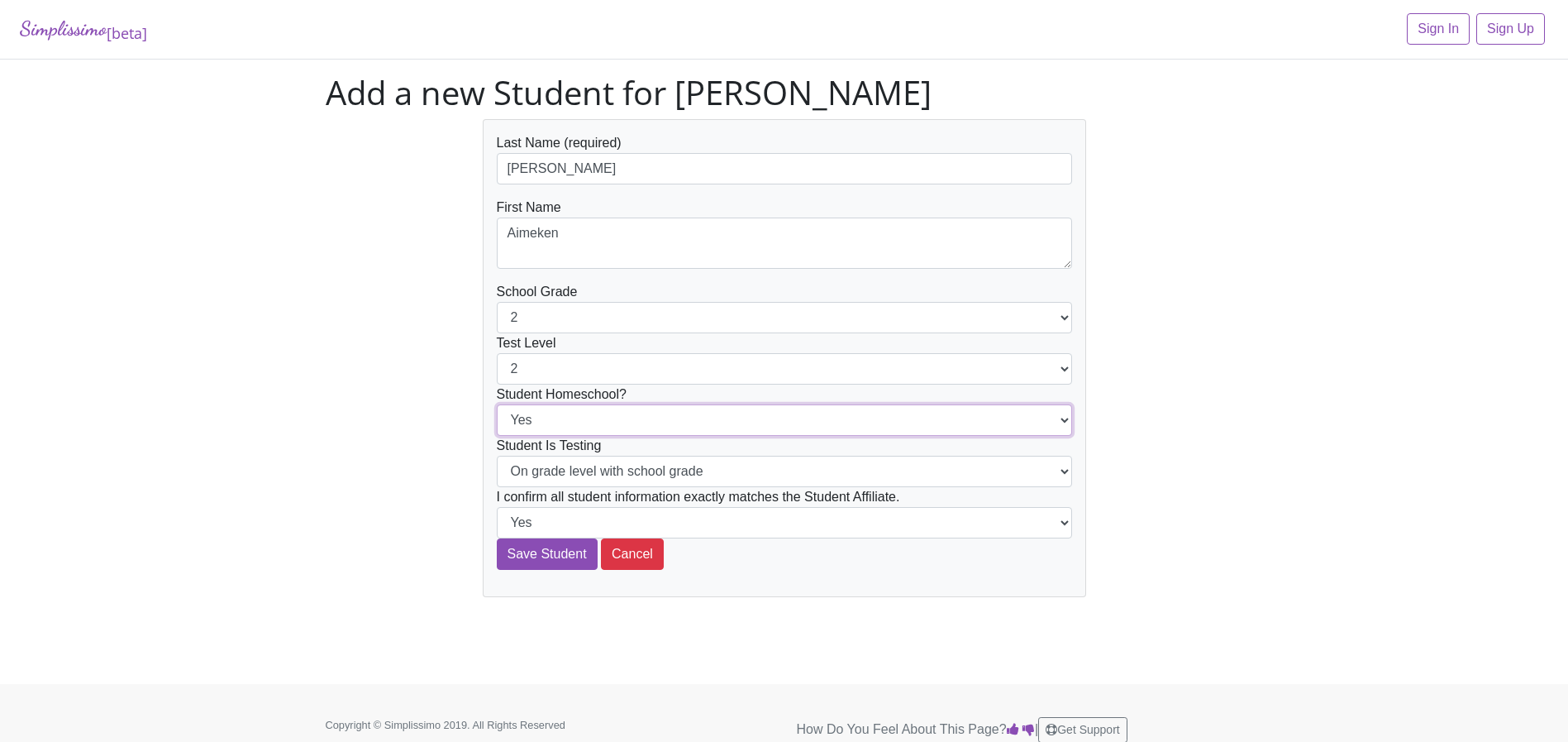
select select "No"
click at [548, 553] on input "Save Student" at bounding box center [547, 554] width 101 height 32
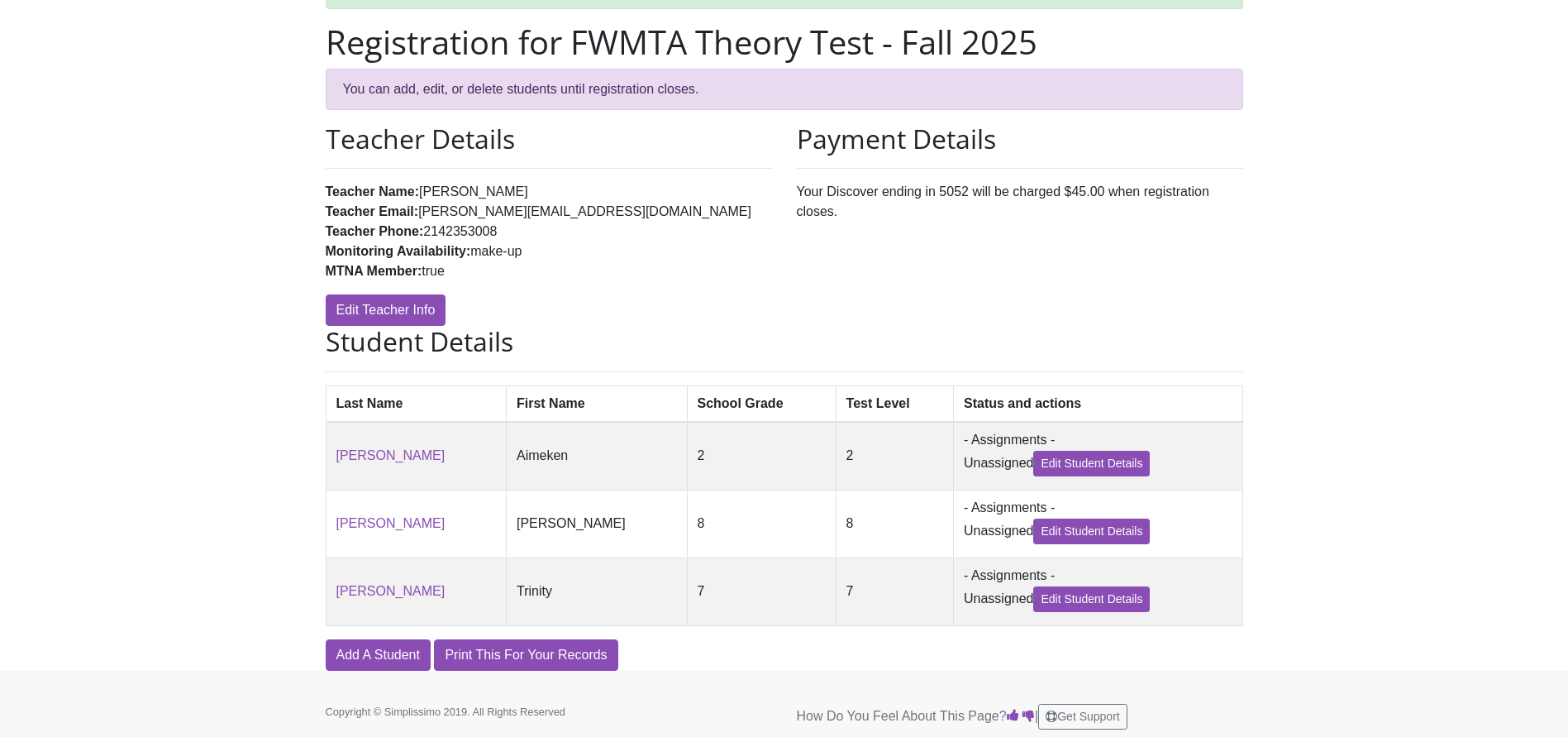
scroll to position [104, 0]
click at [406, 646] on link "Add A Student" at bounding box center [377, 656] width 105 height 32
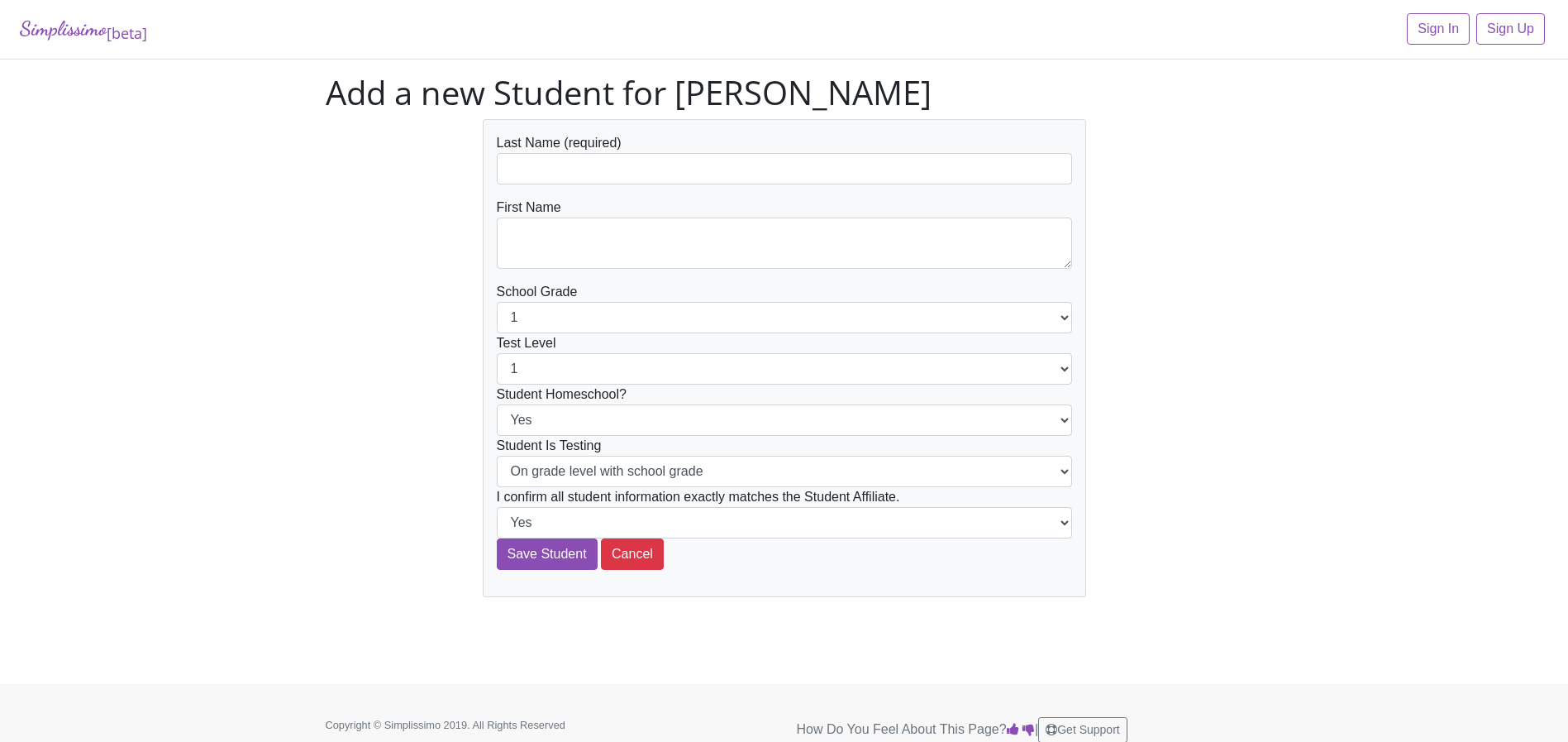
click at [535, 183] on form "Last Name (required) First Name School Grade 1 2 3 4 5 6 7 8 9 10 11 12 Test Le…" at bounding box center [784, 351] width 575 height 437
click at [534, 172] on input "text" at bounding box center [784, 169] width 575 height 32
paste input "Bennie Bolin"
drag, startPoint x: 551, startPoint y: 169, endPoint x: 480, endPoint y: 161, distance: 71.4
click at [480, 161] on div "Last Name (required) Bennie Bolin First Name School Grade 1 2 3 4 5 6 7 8 9 10 …" at bounding box center [784, 358] width 628 height 478
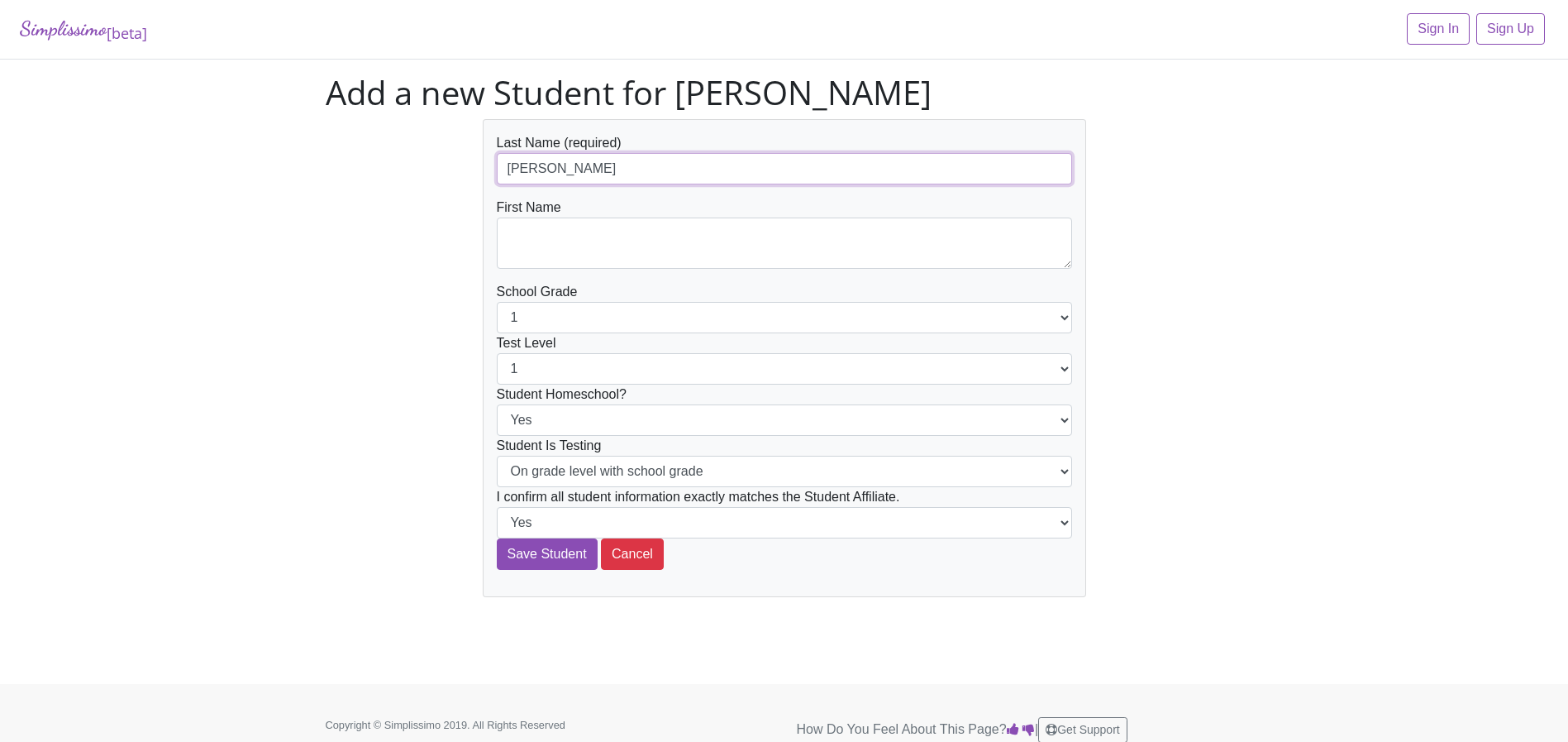
type input "[PERSON_NAME]"
click at [591, 232] on textarea at bounding box center [784, 243] width 575 height 51
paste textarea "[PERSON_NAME]"
type textarea "[PERSON_NAME]"
select select "4"
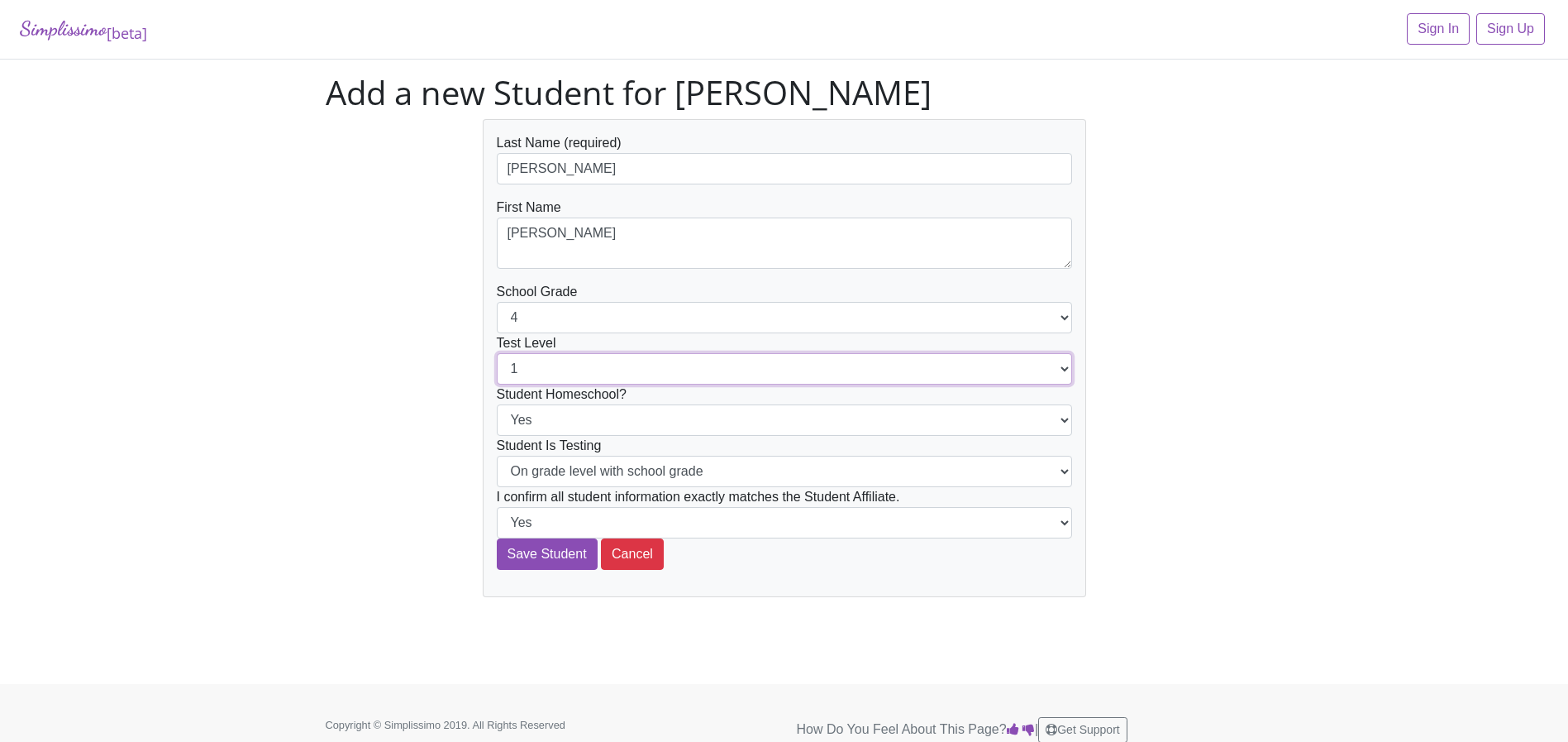
select select "4"
click at [530, 553] on input "Save Student" at bounding box center [547, 554] width 101 height 32
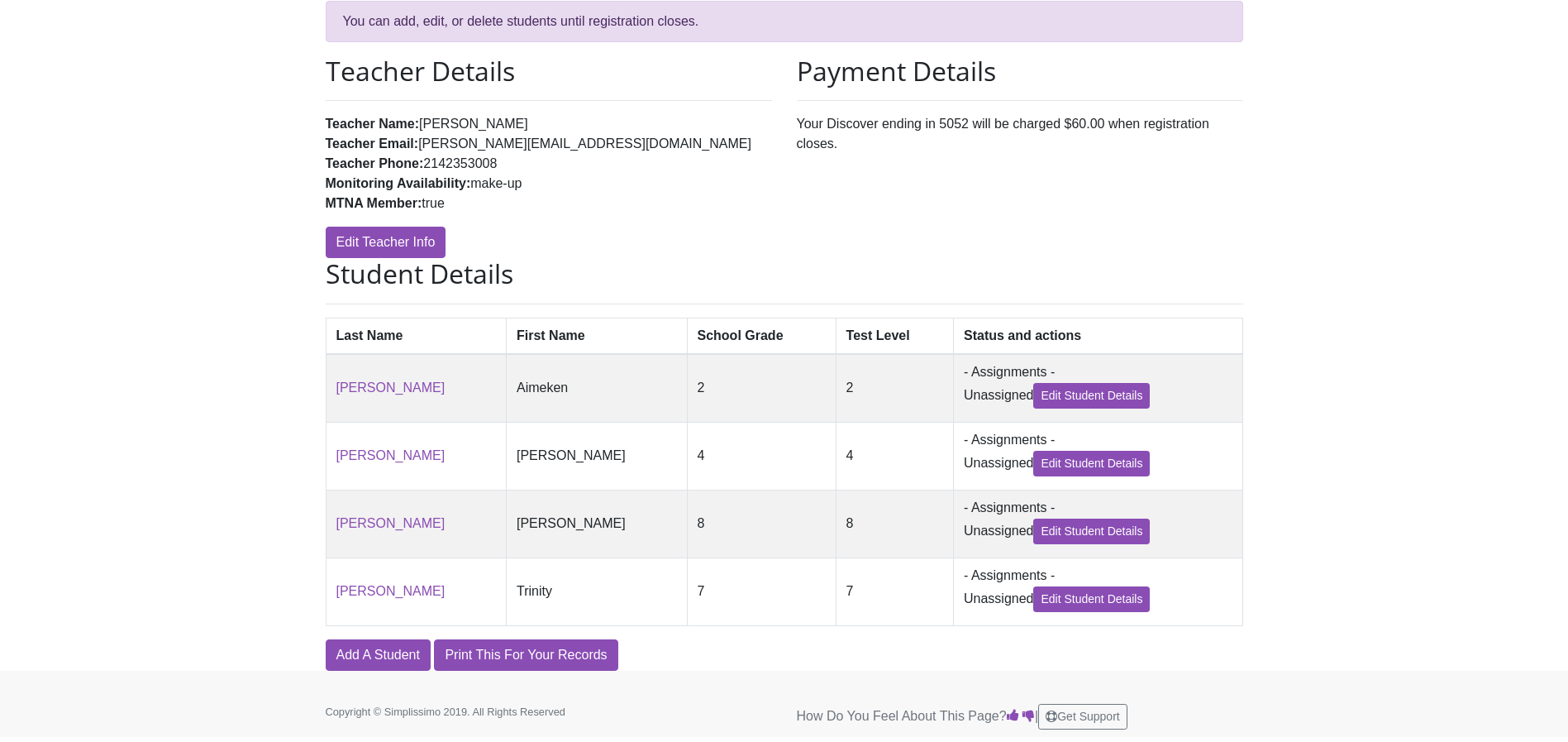
scroll to position [172, 0]
click at [407, 656] on link "Add A Student" at bounding box center [377, 656] width 105 height 32
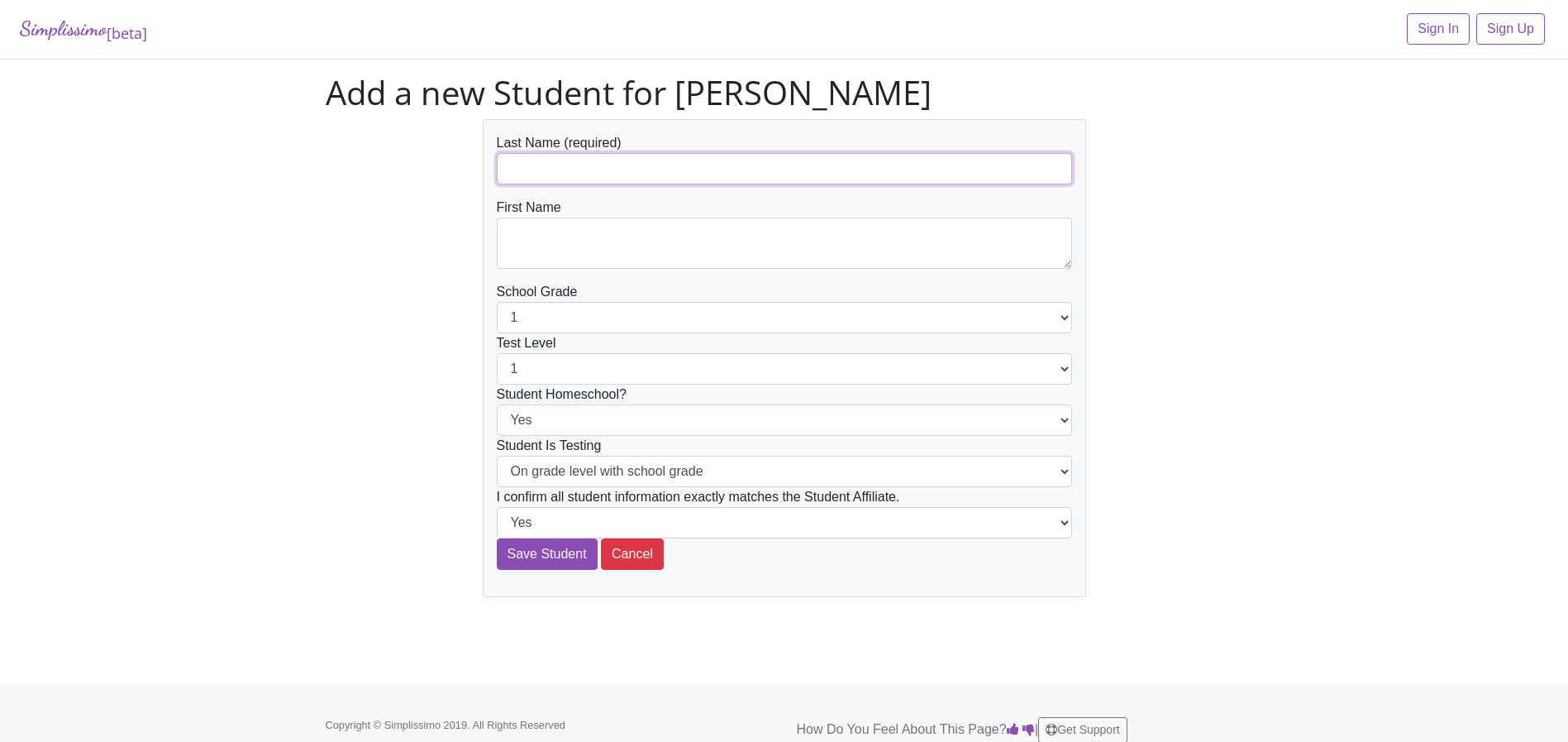
click at [563, 169] on input "text" at bounding box center [784, 169] width 575 height 32
paste input "Hope Bolin"
drag, startPoint x: 545, startPoint y: 171, endPoint x: 476, endPoint y: 166, distance: 69.2
click at [477, 168] on div "Last Name (required) Hope Bolin First Name School Grade 1 2 3 4 5 6 7 8 9 10 11…" at bounding box center [784, 358] width 628 height 478
type input "[PERSON_NAME]"
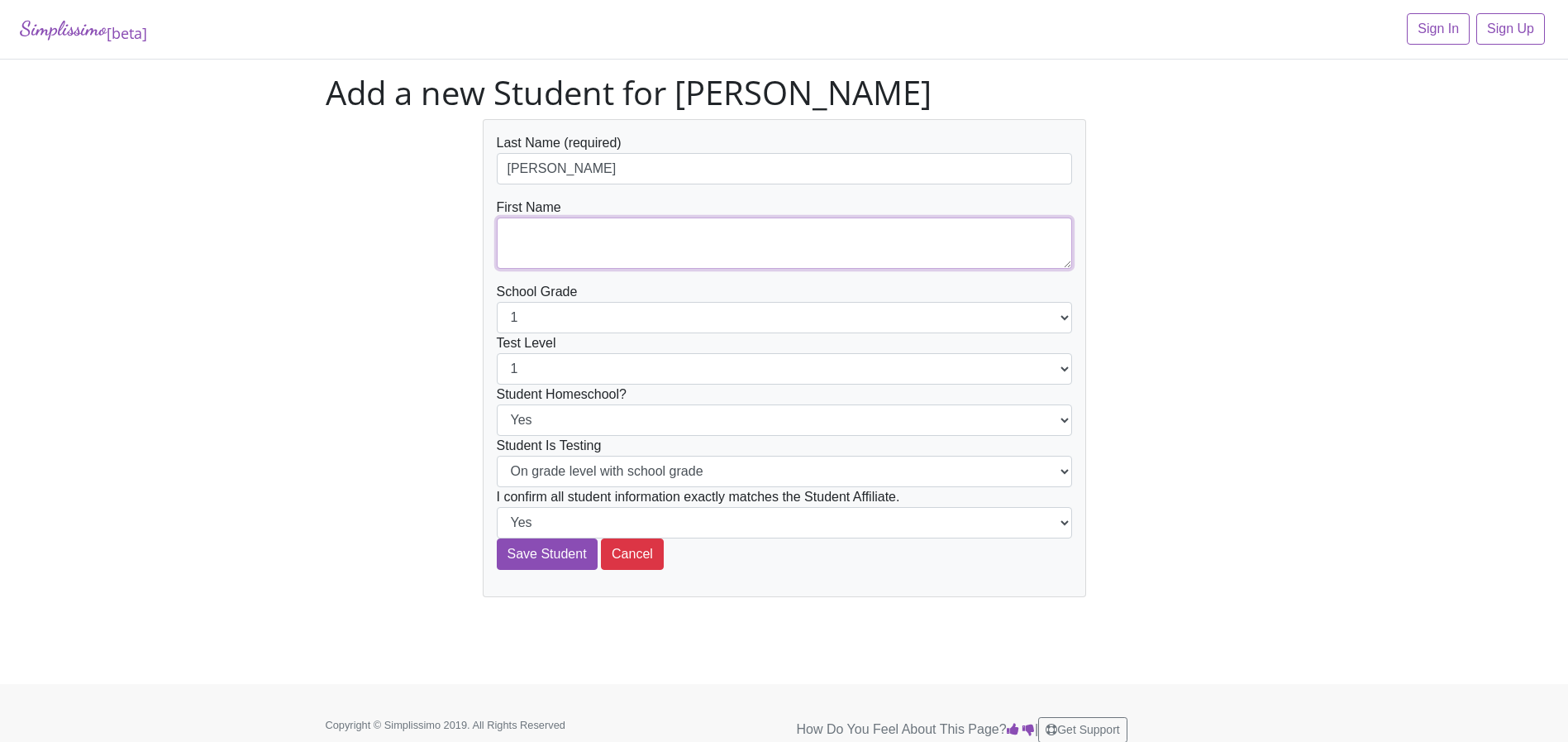
click at [586, 232] on textarea at bounding box center [784, 243] width 575 height 51
paste textarea "Hope"
type textarea "Hope"
drag, startPoint x: 556, startPoint y: 166, endPoint x: 447, endPoint y: 165, distance: 109.0
click at [448, 165] on div "Last Name (required) Bolin First Name Hope School Grade 1 2 3 4 5 6 7 8 9 10 11…" at bounding box center [784, 358] width 942 height 478
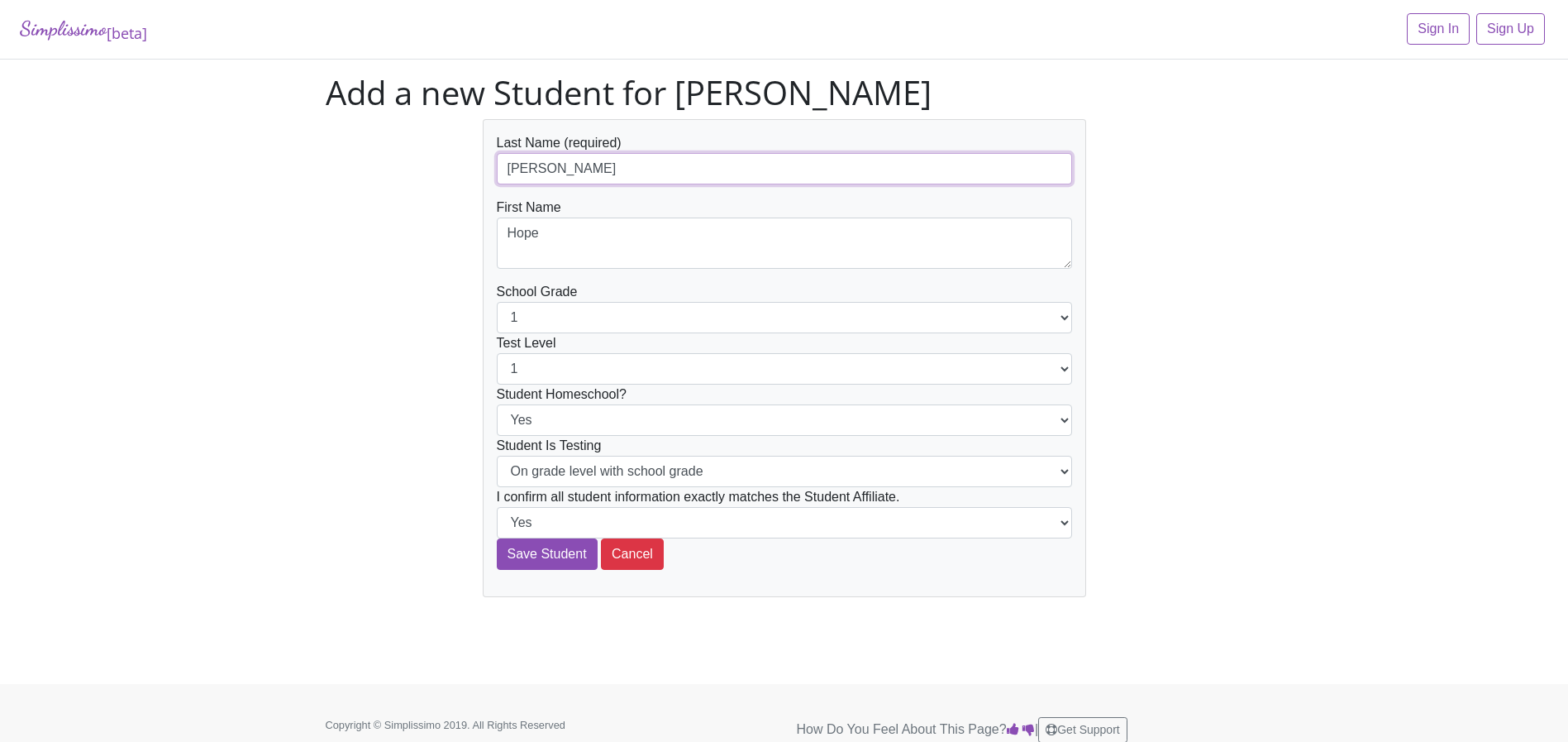
paste input "Lincoln Ward-taylor"
drag, startPoint x: 557, startPoint y: 168, endPoint x: 453, endPoint y: 156, distance: 104.7
click at [453, 156] on div "Last Name (required) Lincoln Ward-taylor First Name Hope School Grade 1 2 3 4 5…" at bounding box center [784, 358] width 942 height 478
type input "[PERSON_NAME]"
drag, startPoint x: 548, startPoint y: 236, endPoint x: 421, endPoint y: 206, distance: 130.5
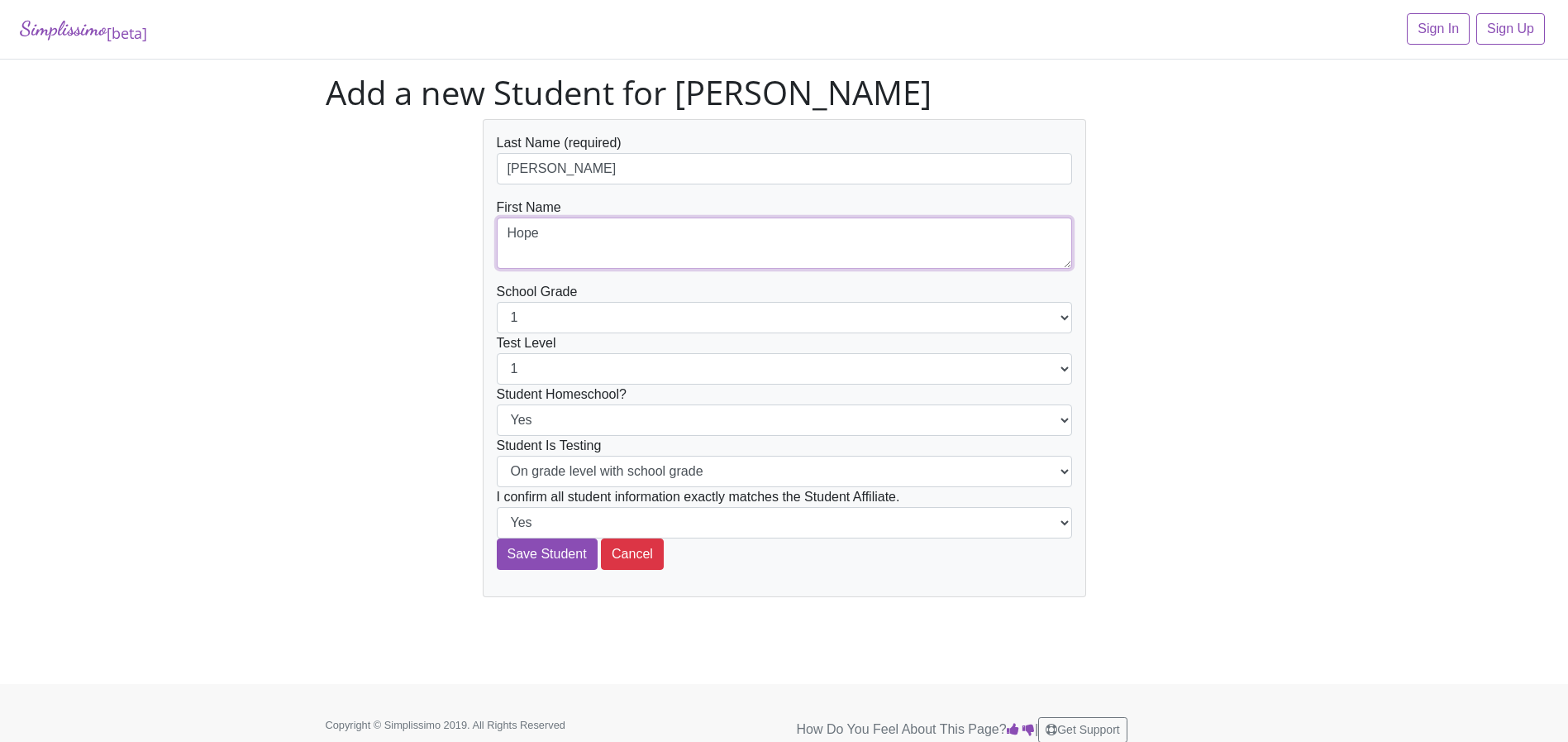
click at [422, 207] on div "Last Name (required) Ward-taylor First Name Hope School Grade 1 2 3 4 5 6 7 8 9…" at bounding box center [784, 358] width 942 height 478
paste textarea "Lincoln"
type textarea "Lincoln"
select select "4"
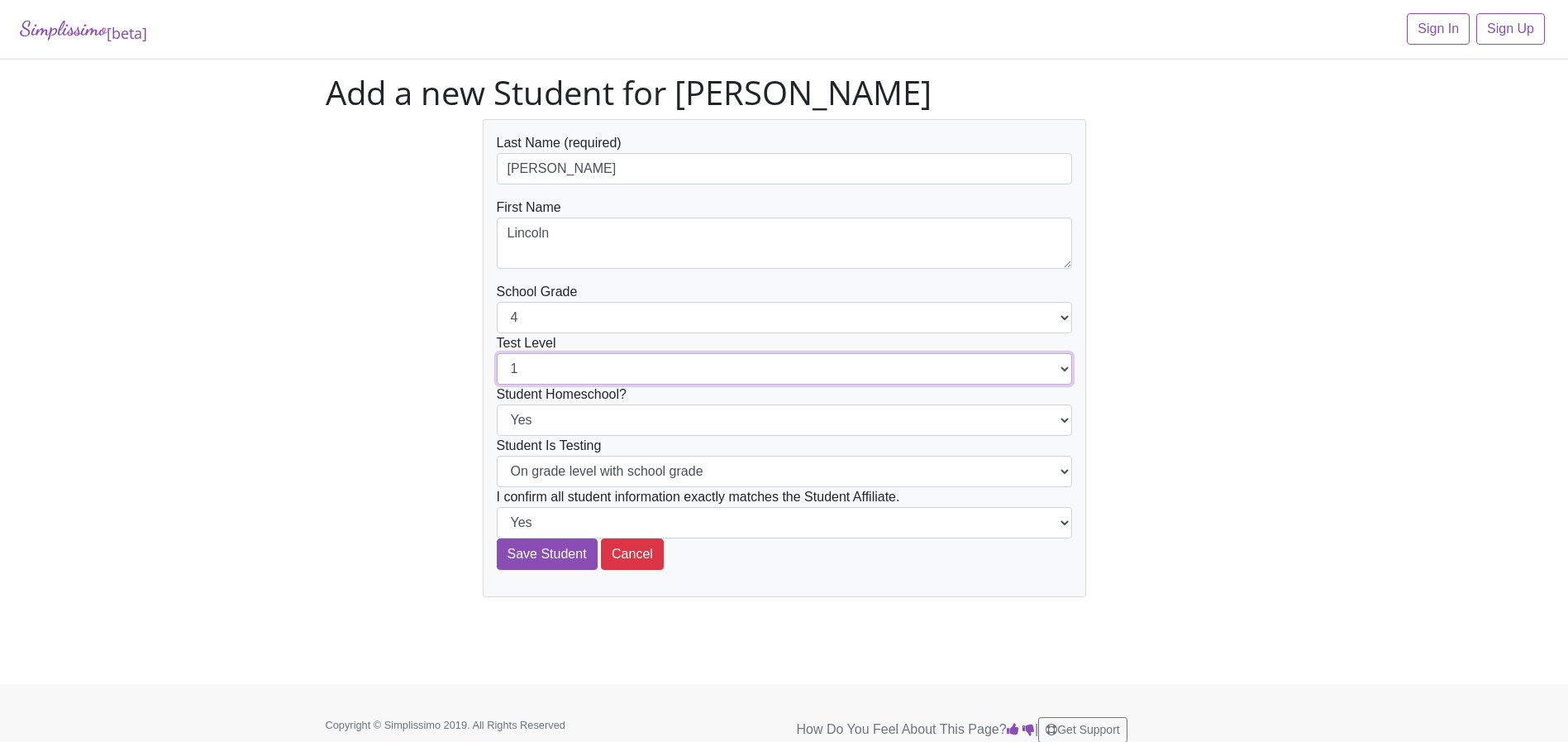
select select "4"
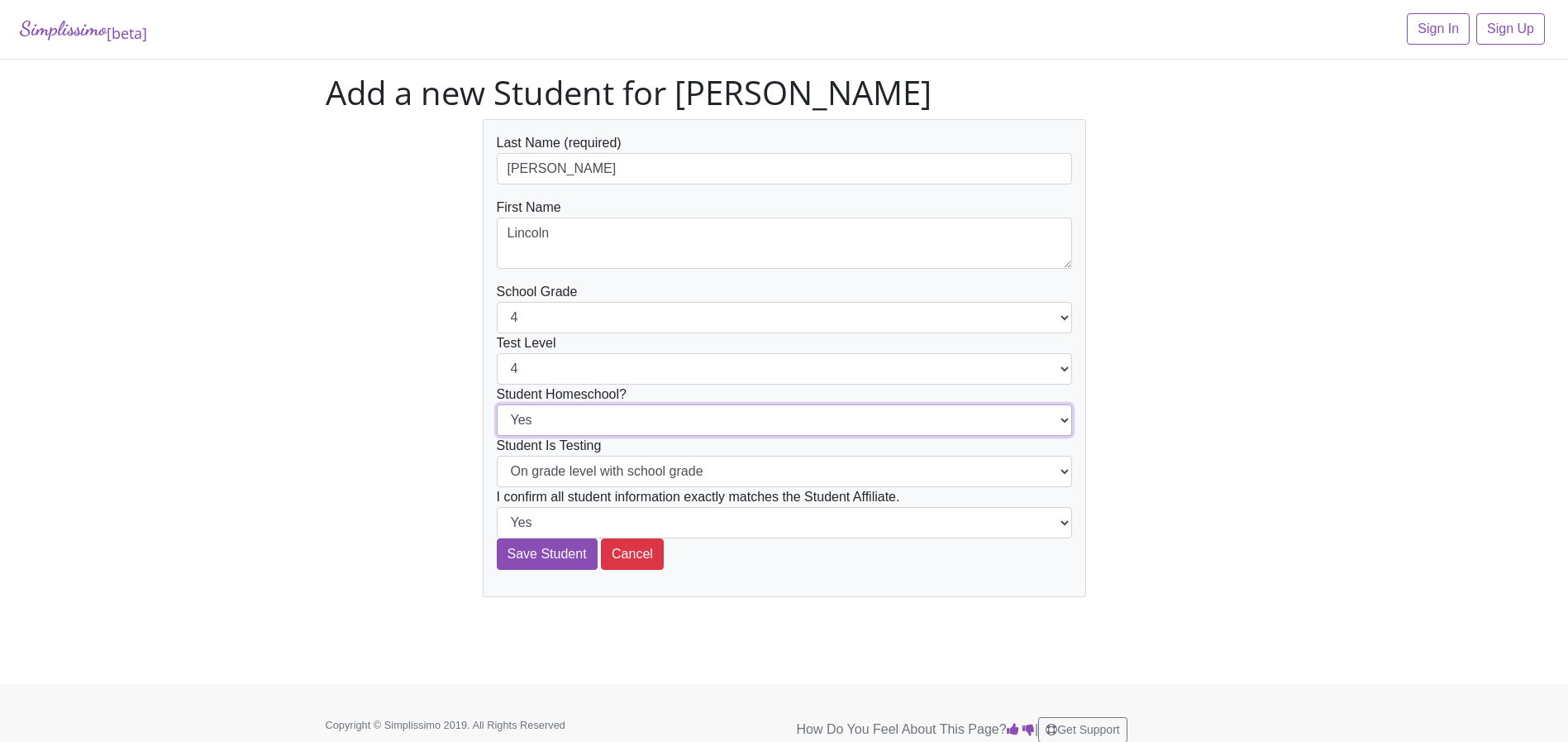
select select "No"
click at [526, 556] on input "Save Student" at bounding box center [547, 554] width 101 height 32
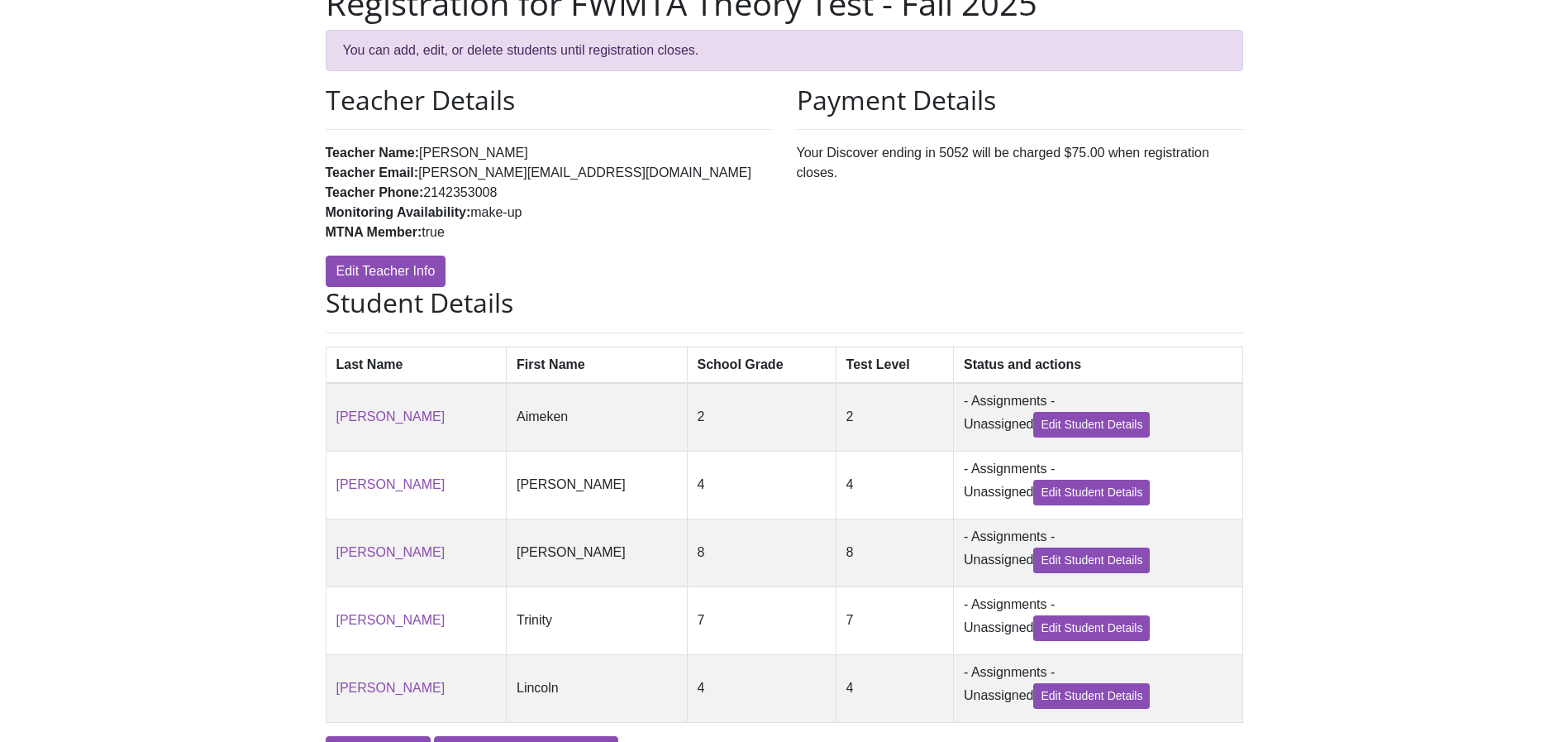
scroll to position [147, 0]
